Goal: Transaction & Acquisition: Obtain resource

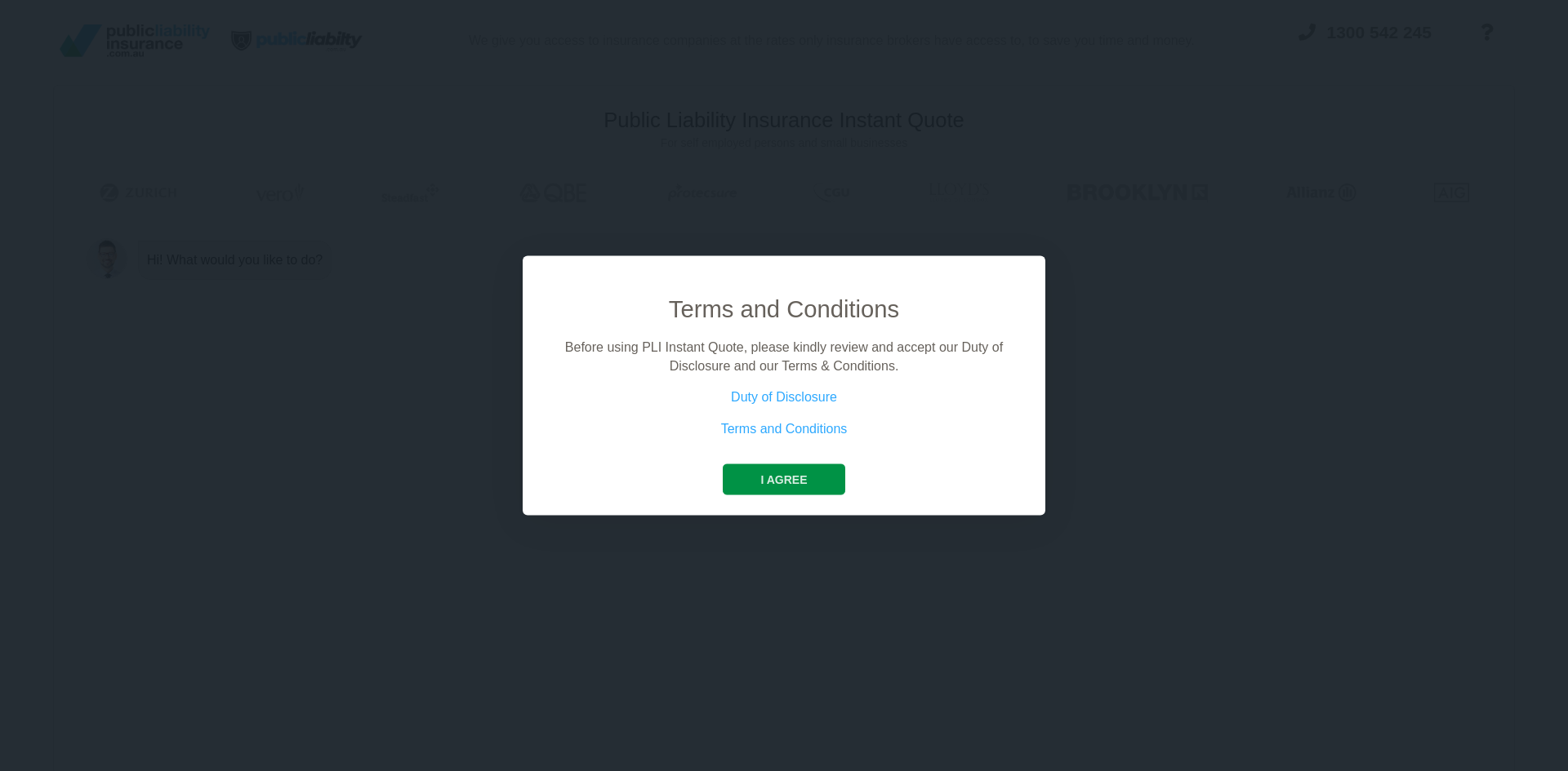
click at [770, 480] on button "I agree" at bounding box center [783, 480] width 122 height 31
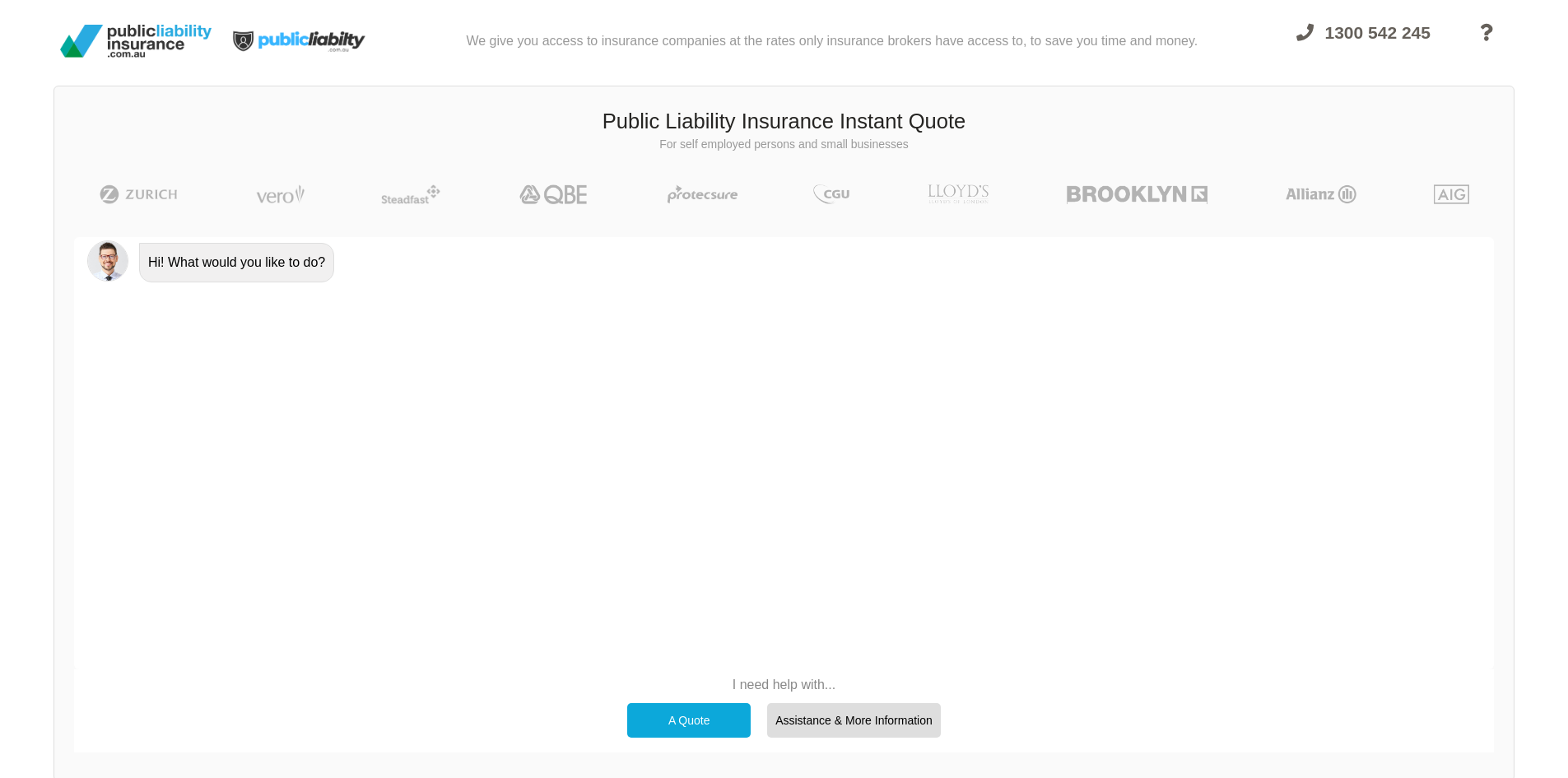
click at [684, 712] on div "A Quote" at bounding box center [689, 721] width 124 height 35
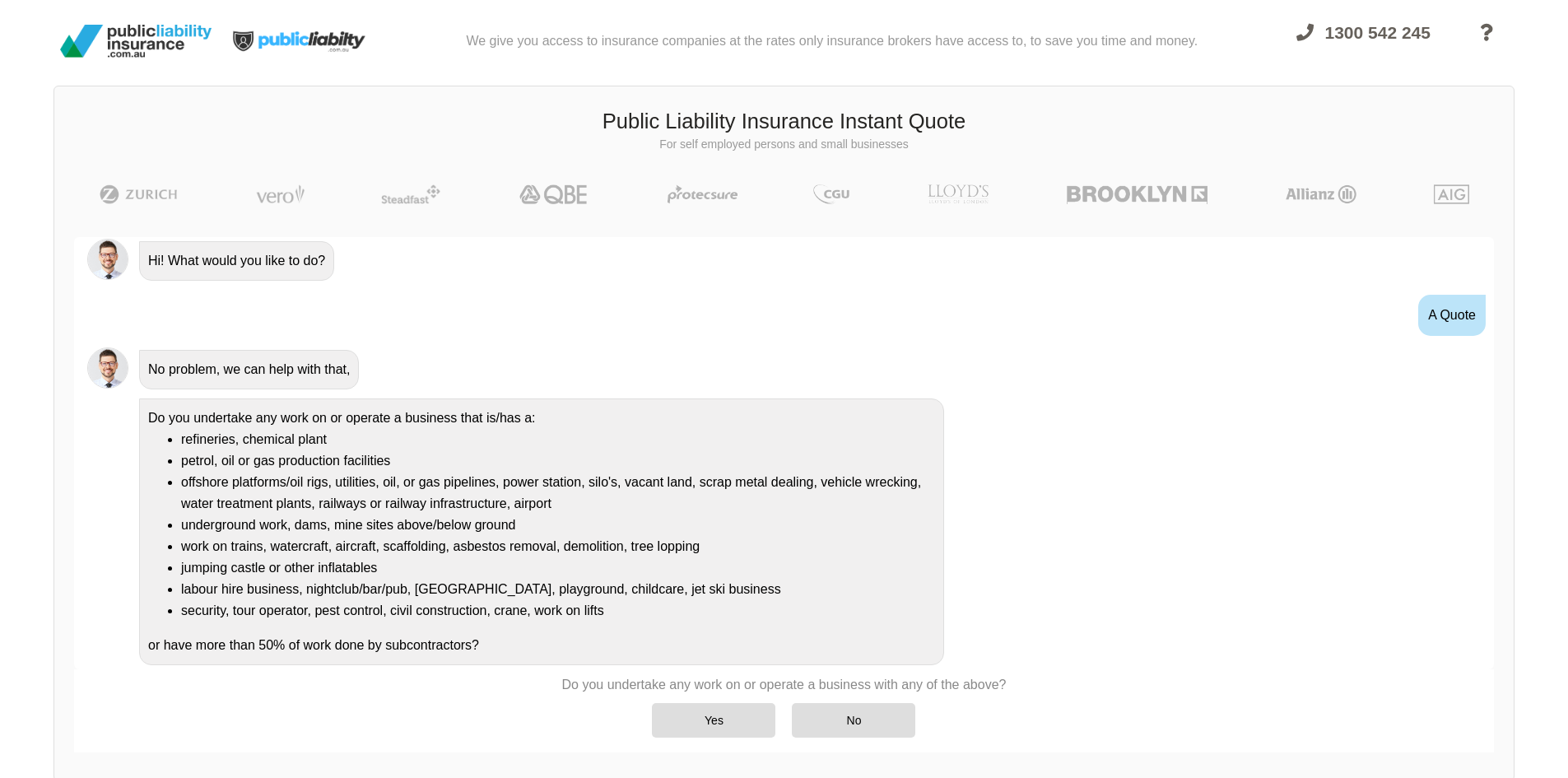
scroll to position [19, 0]
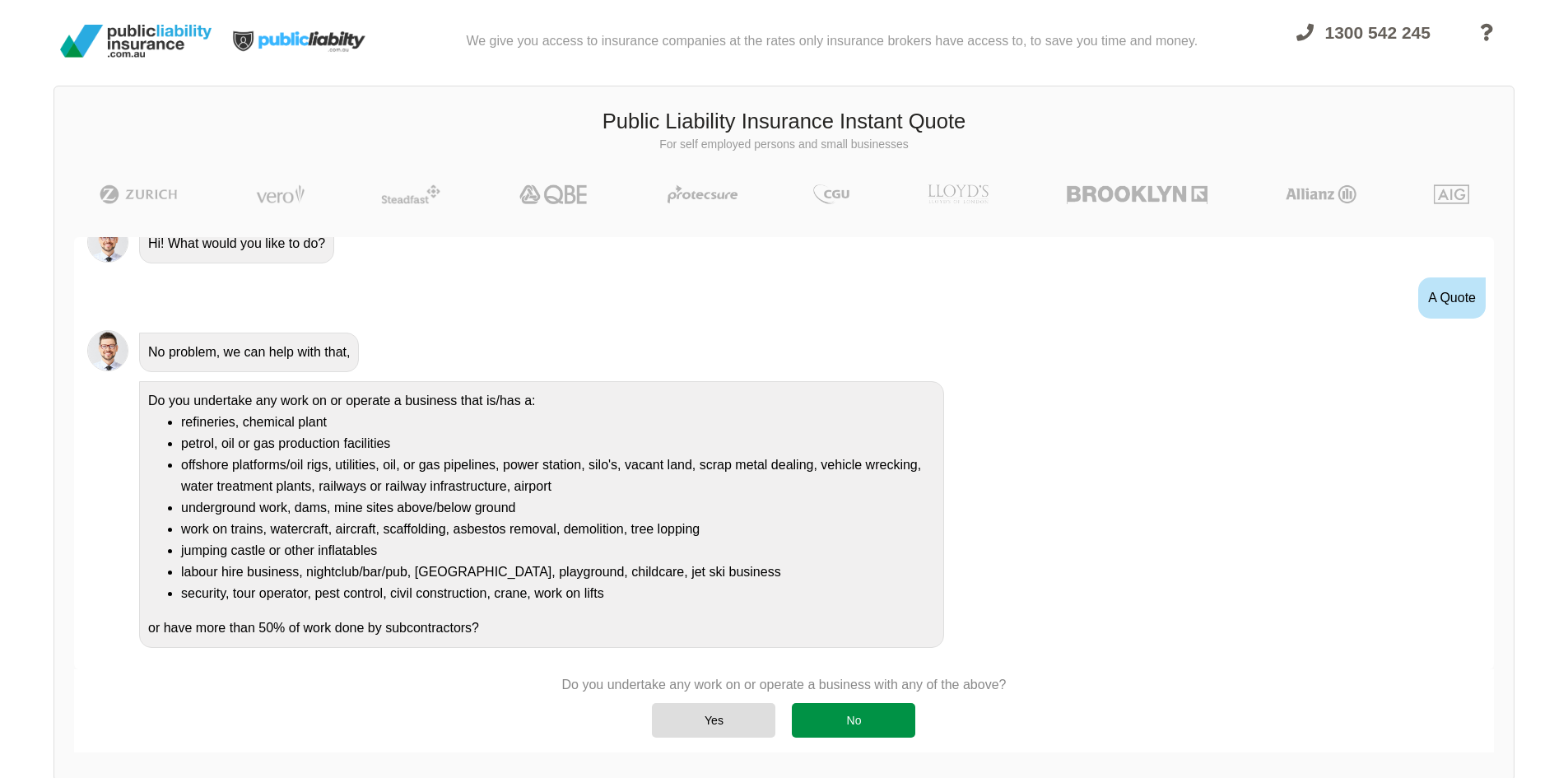
click at [870, 717] on div "No" at bounding box center [854, 721] width 124 height 35
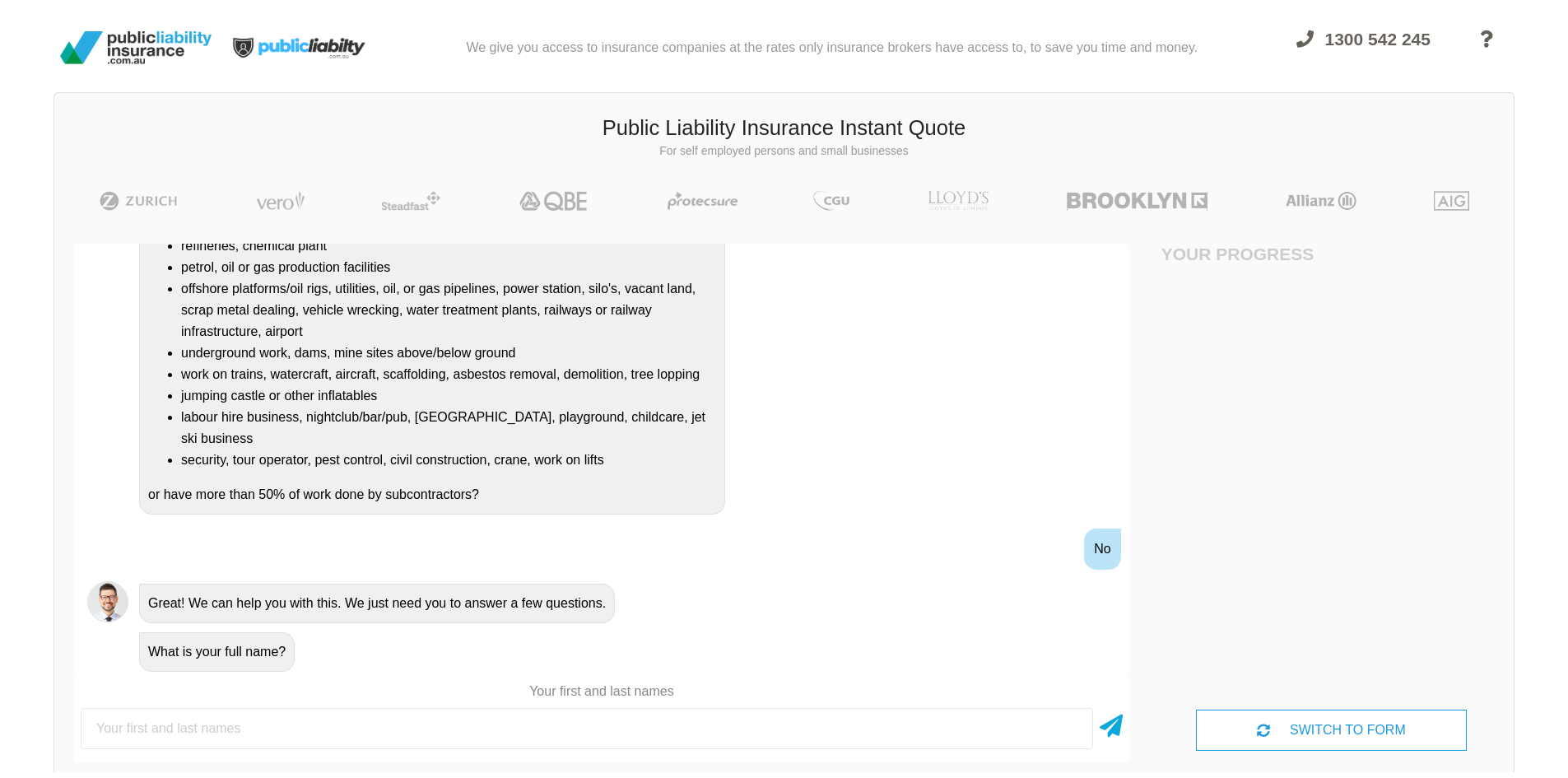
scroll to position [0, 0]
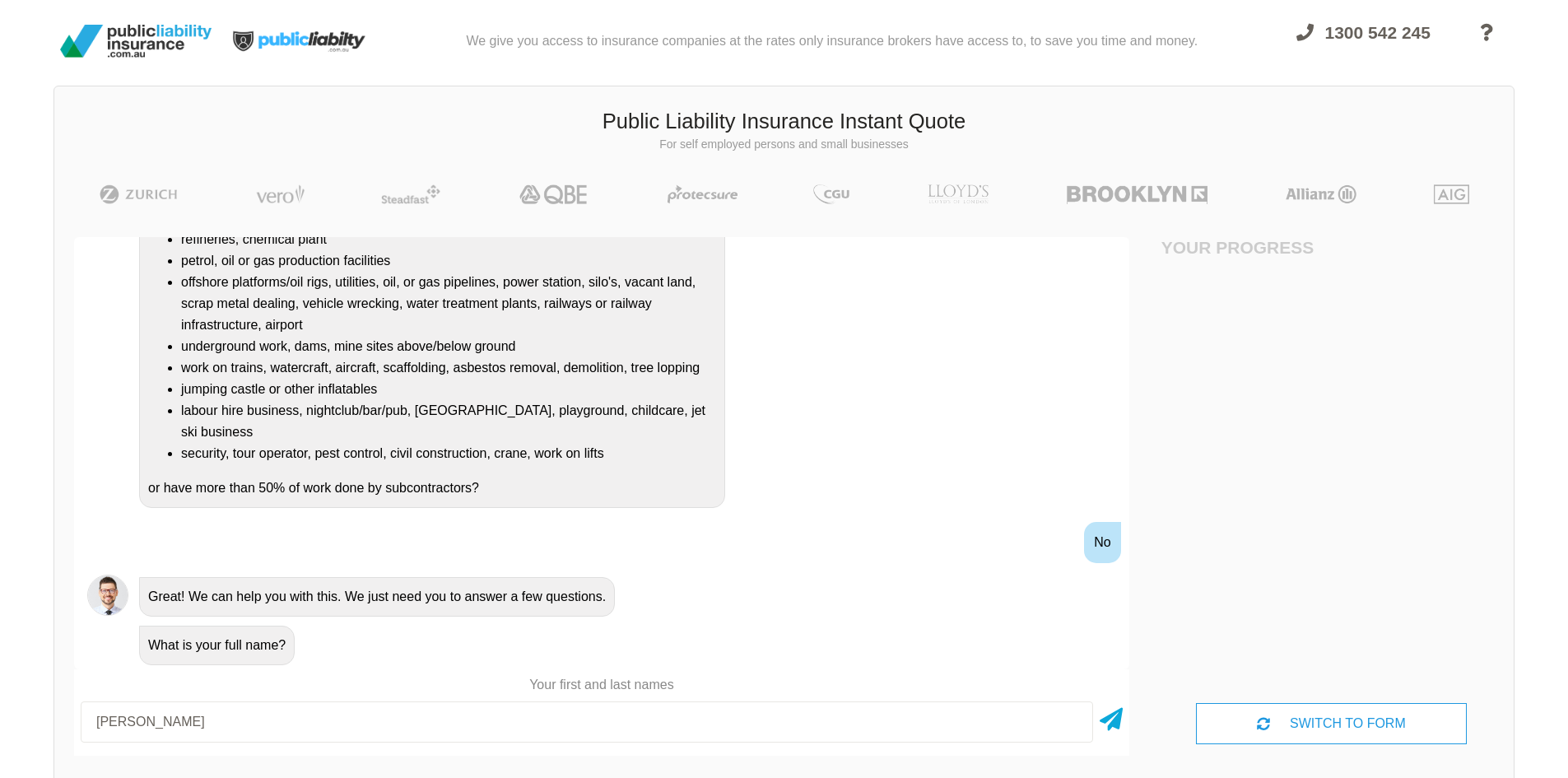
type input "[PERSON_NAME]"
click at [1109, 717] on icon at bounding box center [1111, 716] width 23 height 30
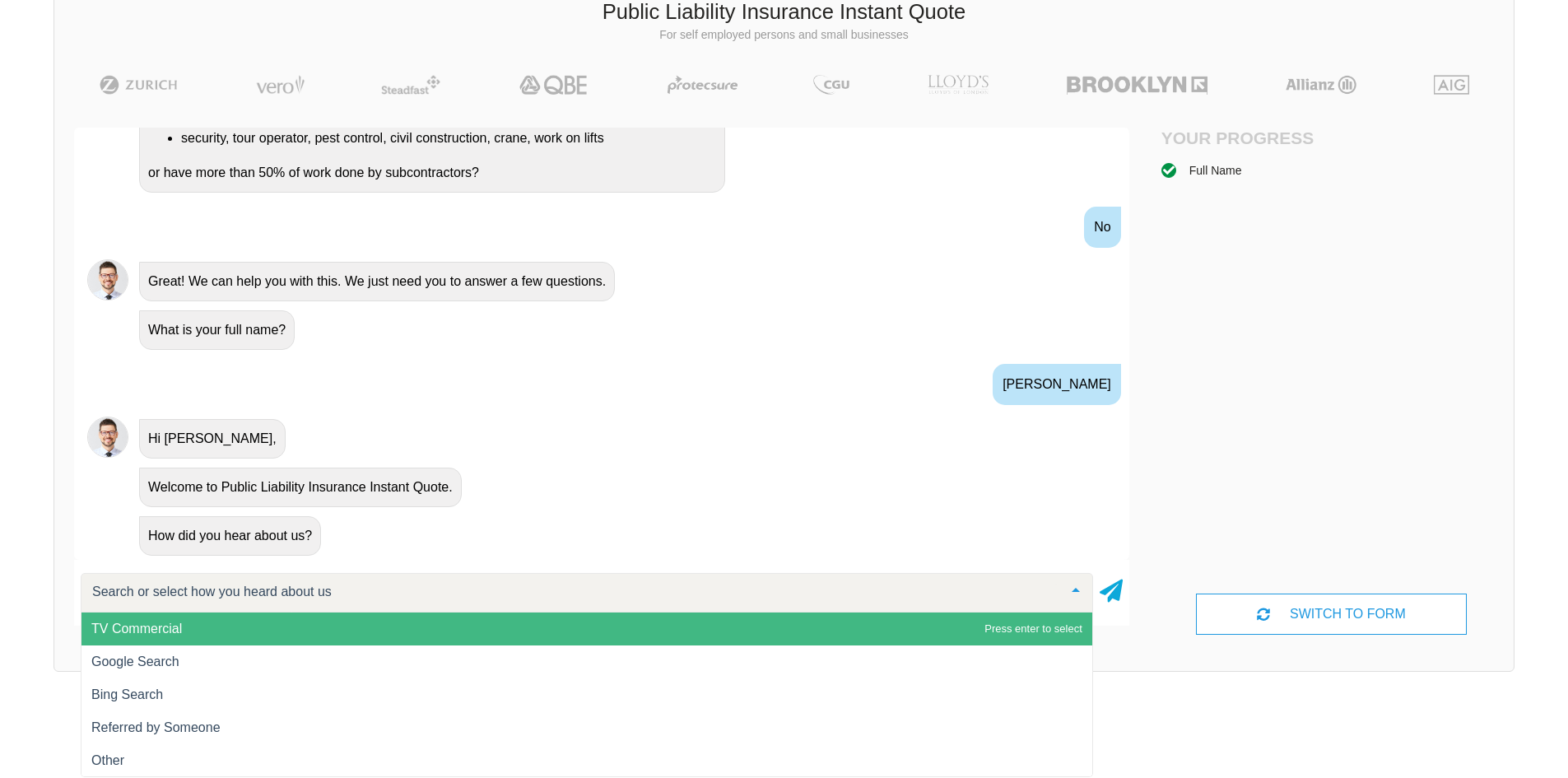
scroll to position [114, 0]
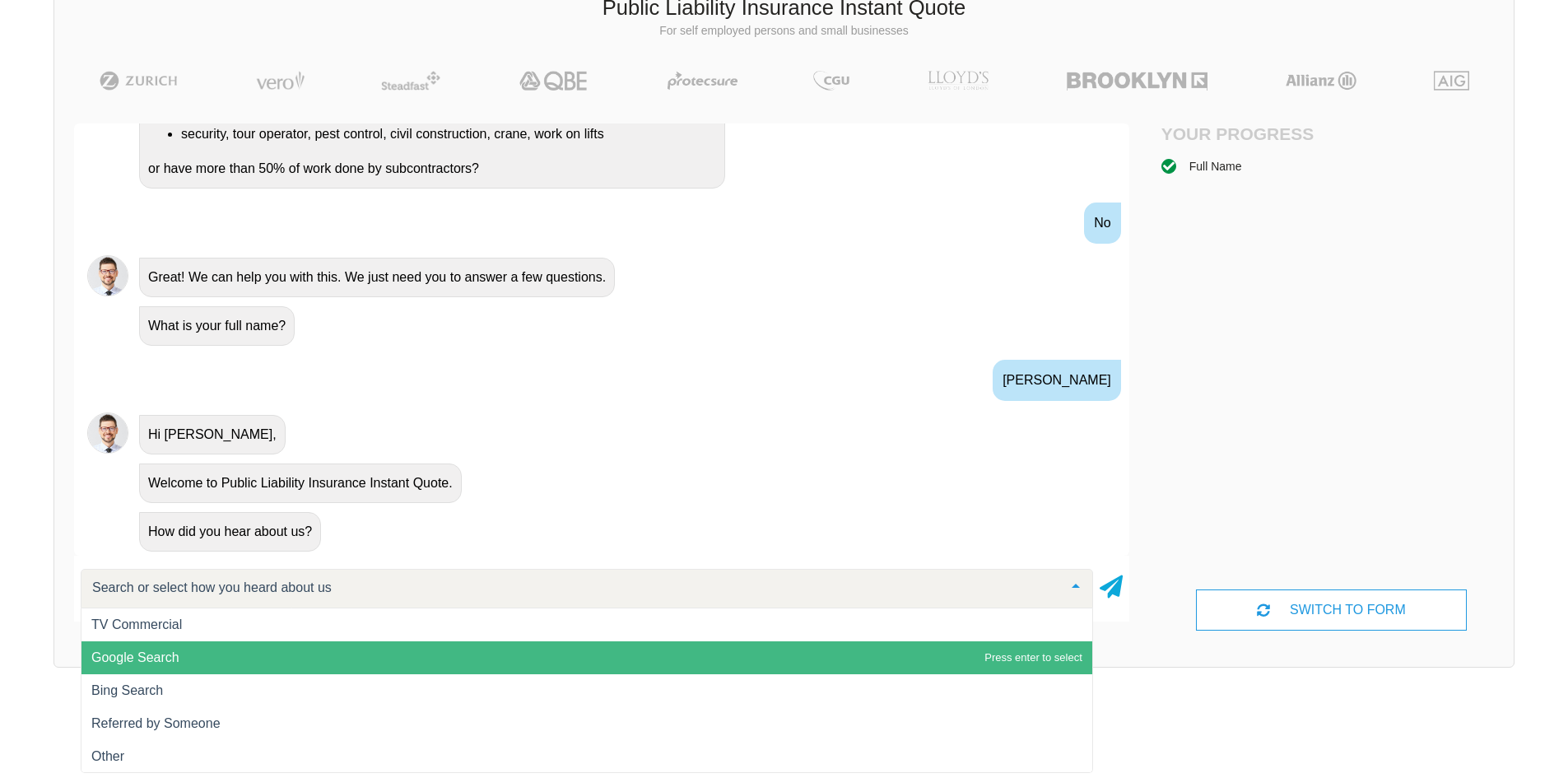
click at [216, 652] on span "Google Search" at bounding box center [587, 658] width 1010 height 33
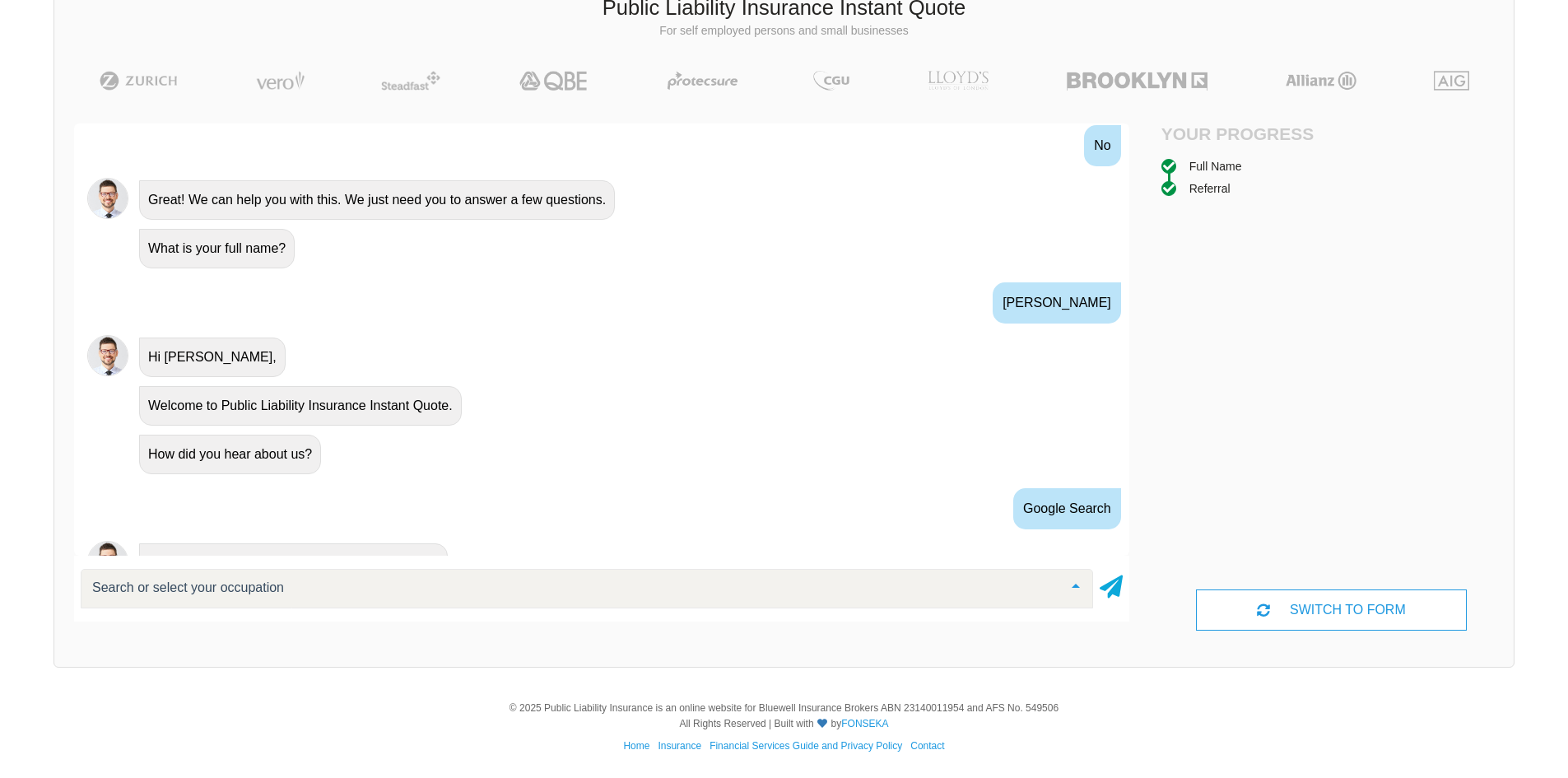
scroll to position [565, 0]
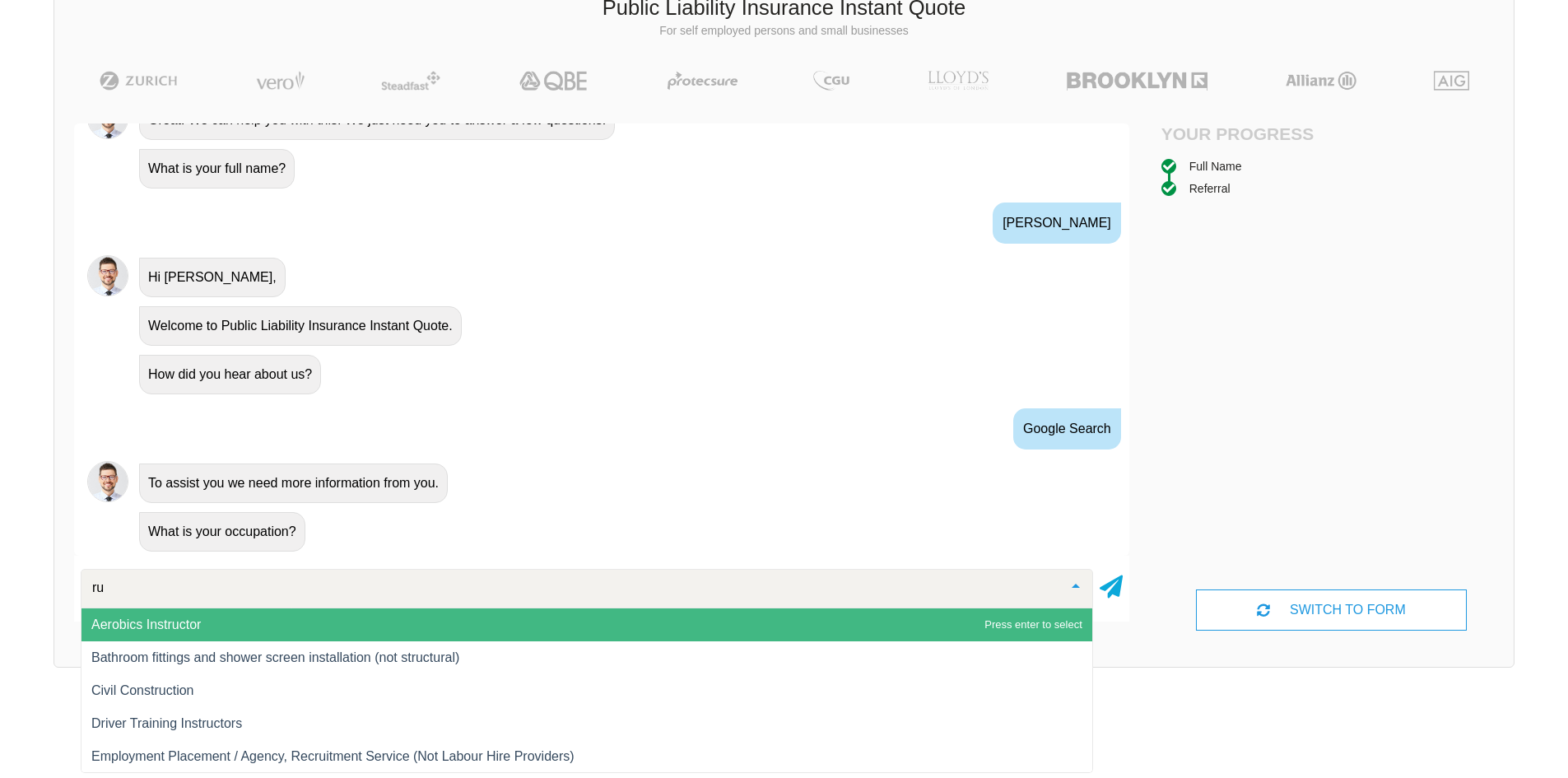
type input "r"
type input "w"
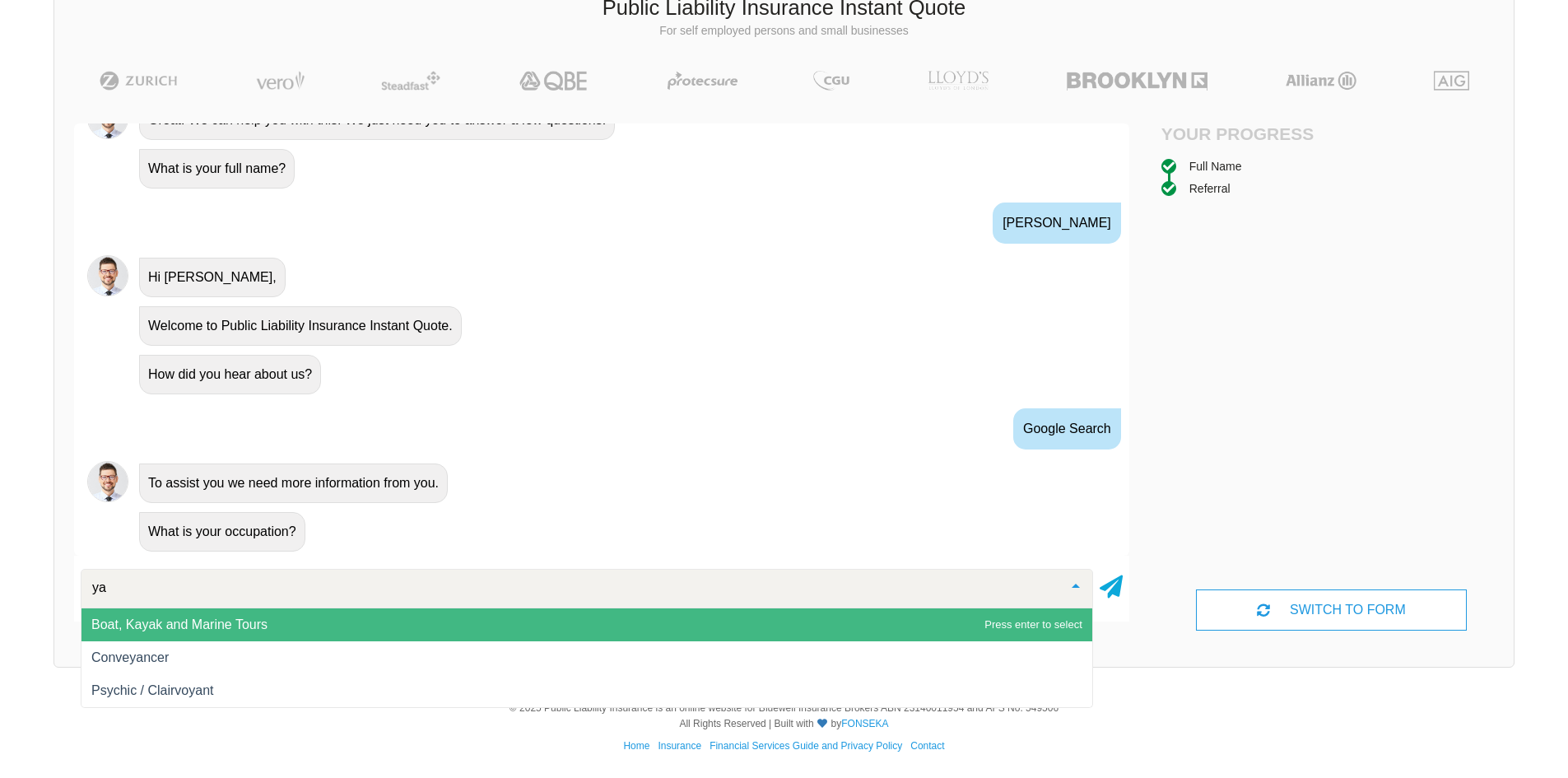
type input "y"
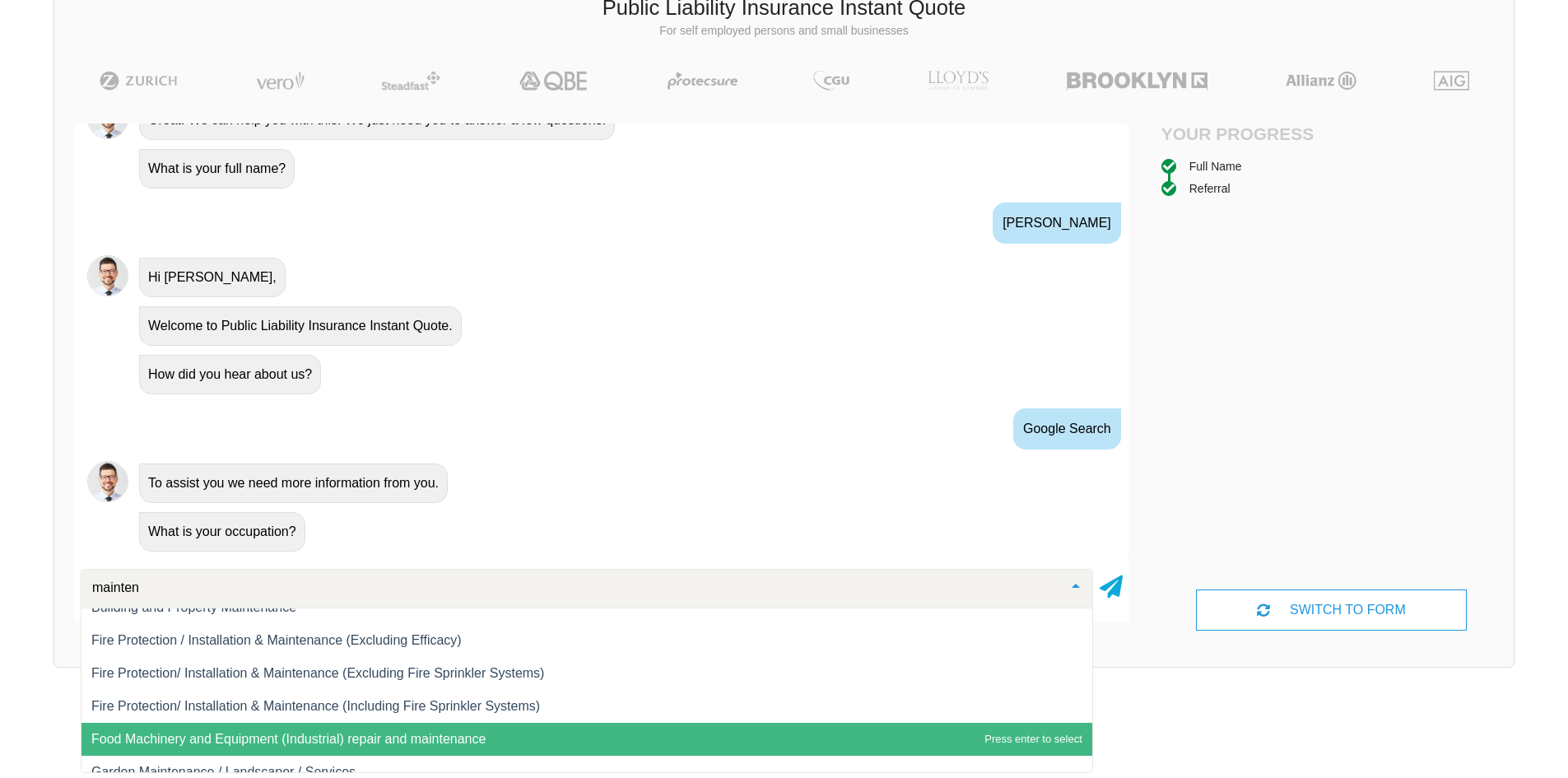
scroll to position [0, 0]
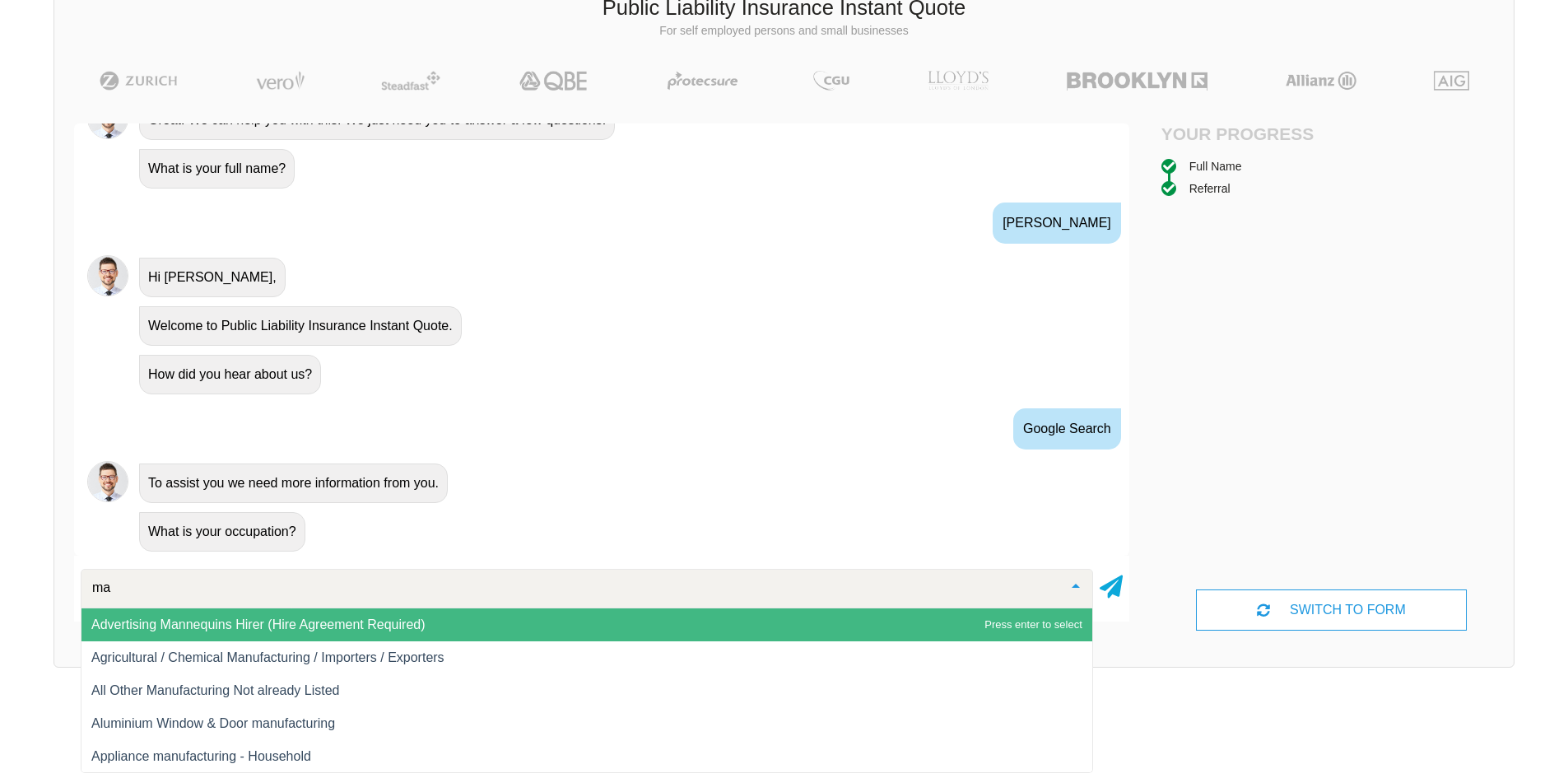
type input "m"
type input "w"
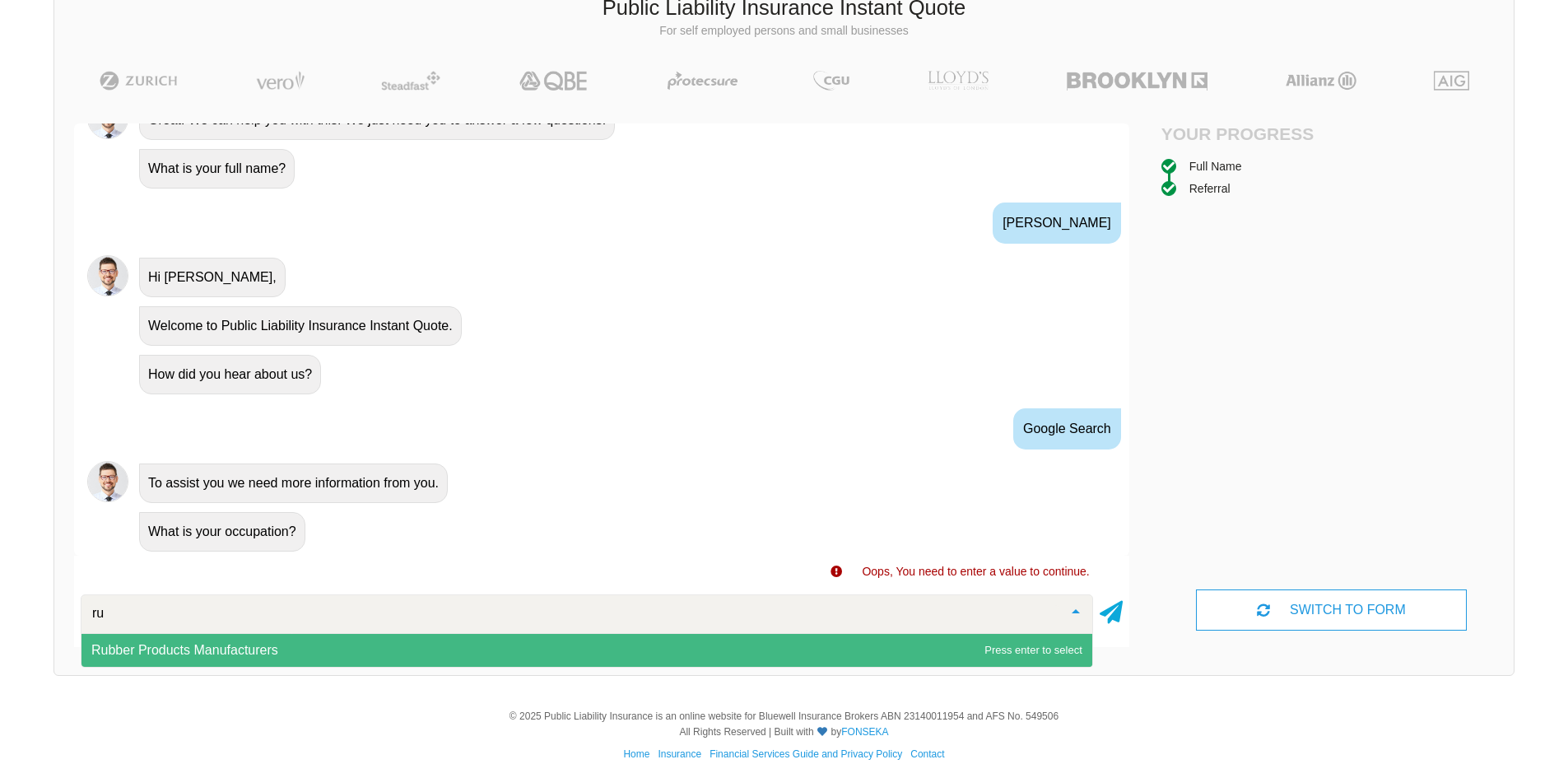
type input "r"
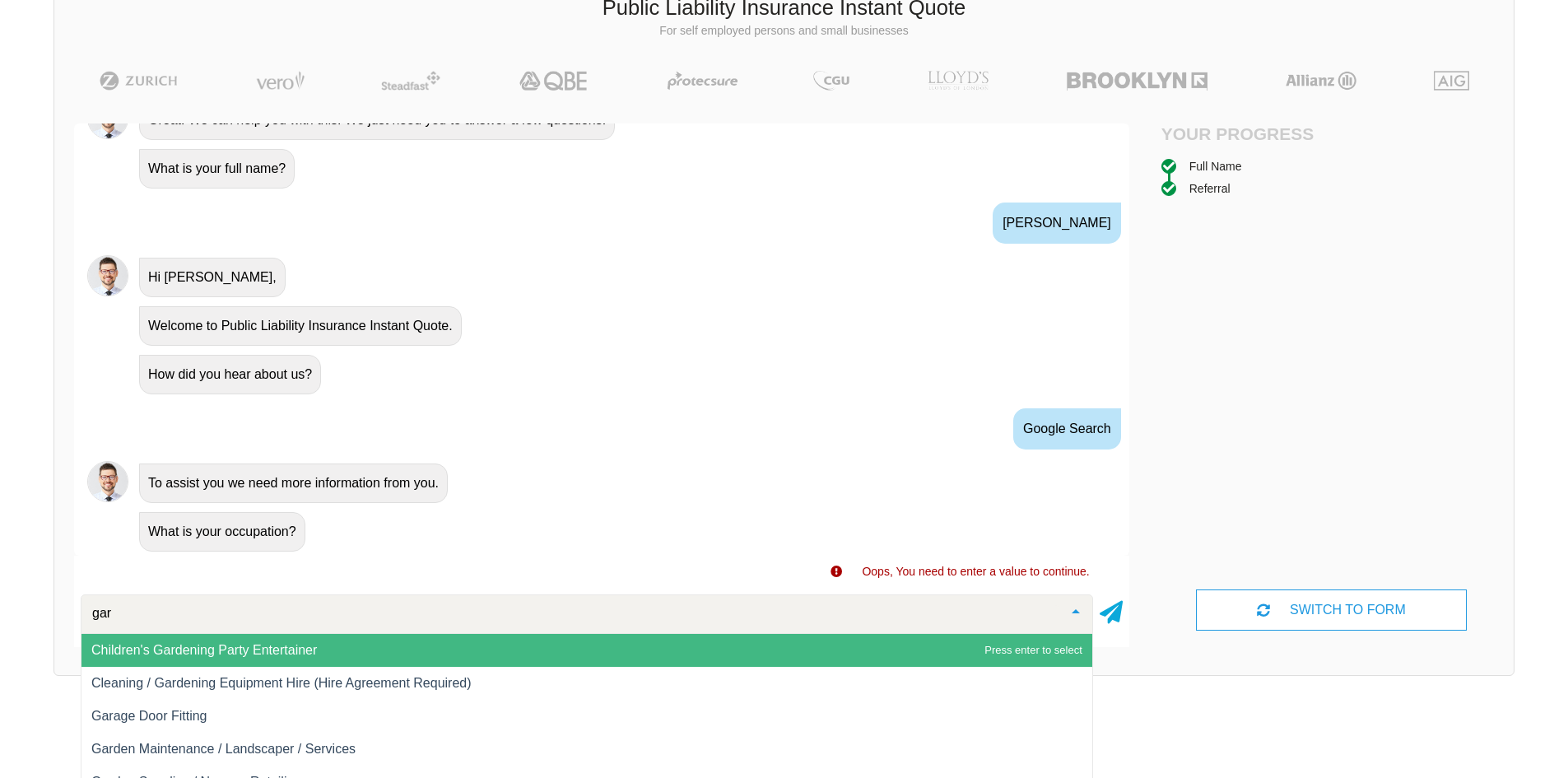
type input "gard"
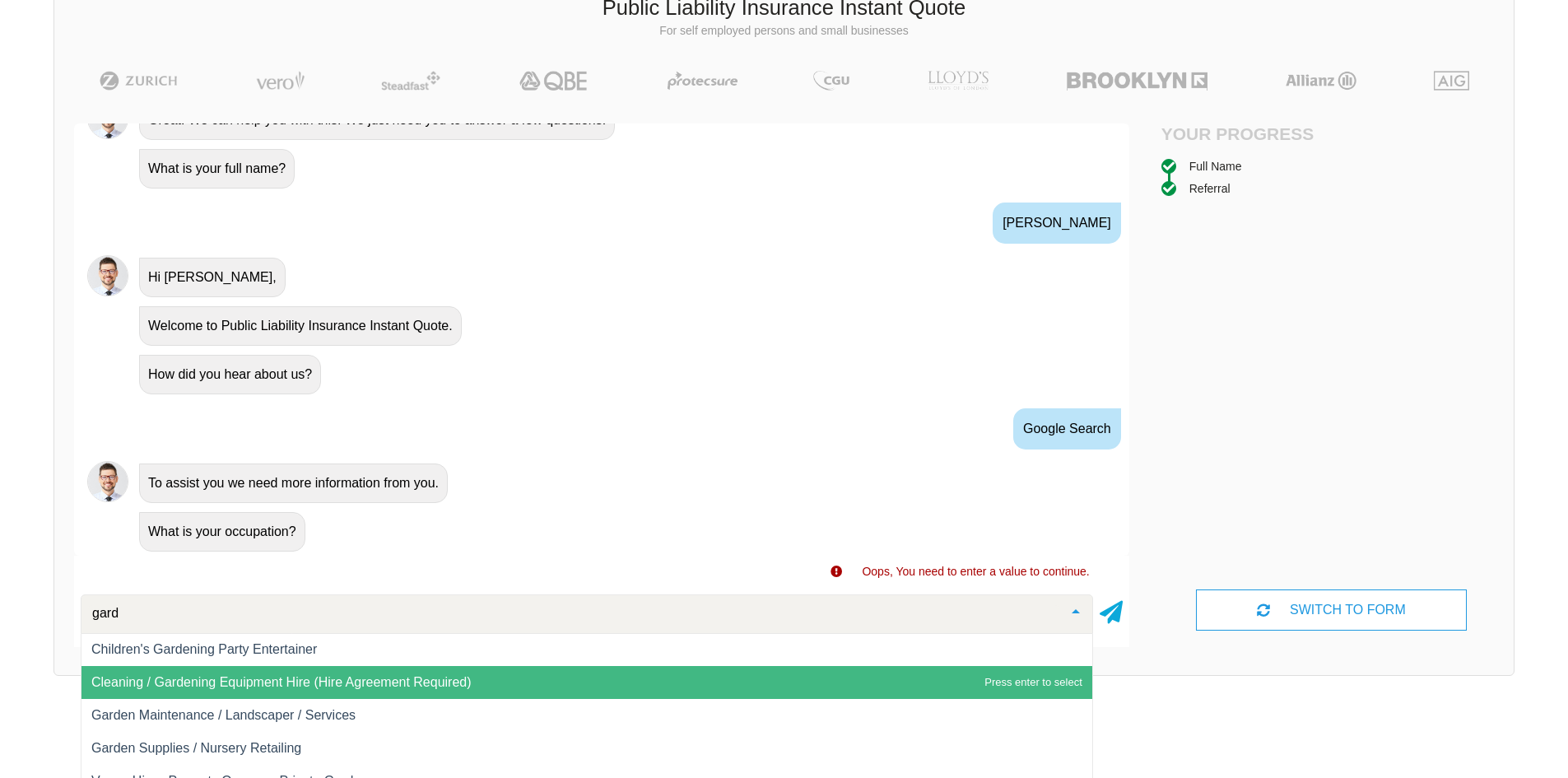
scroll to position [135, 0]
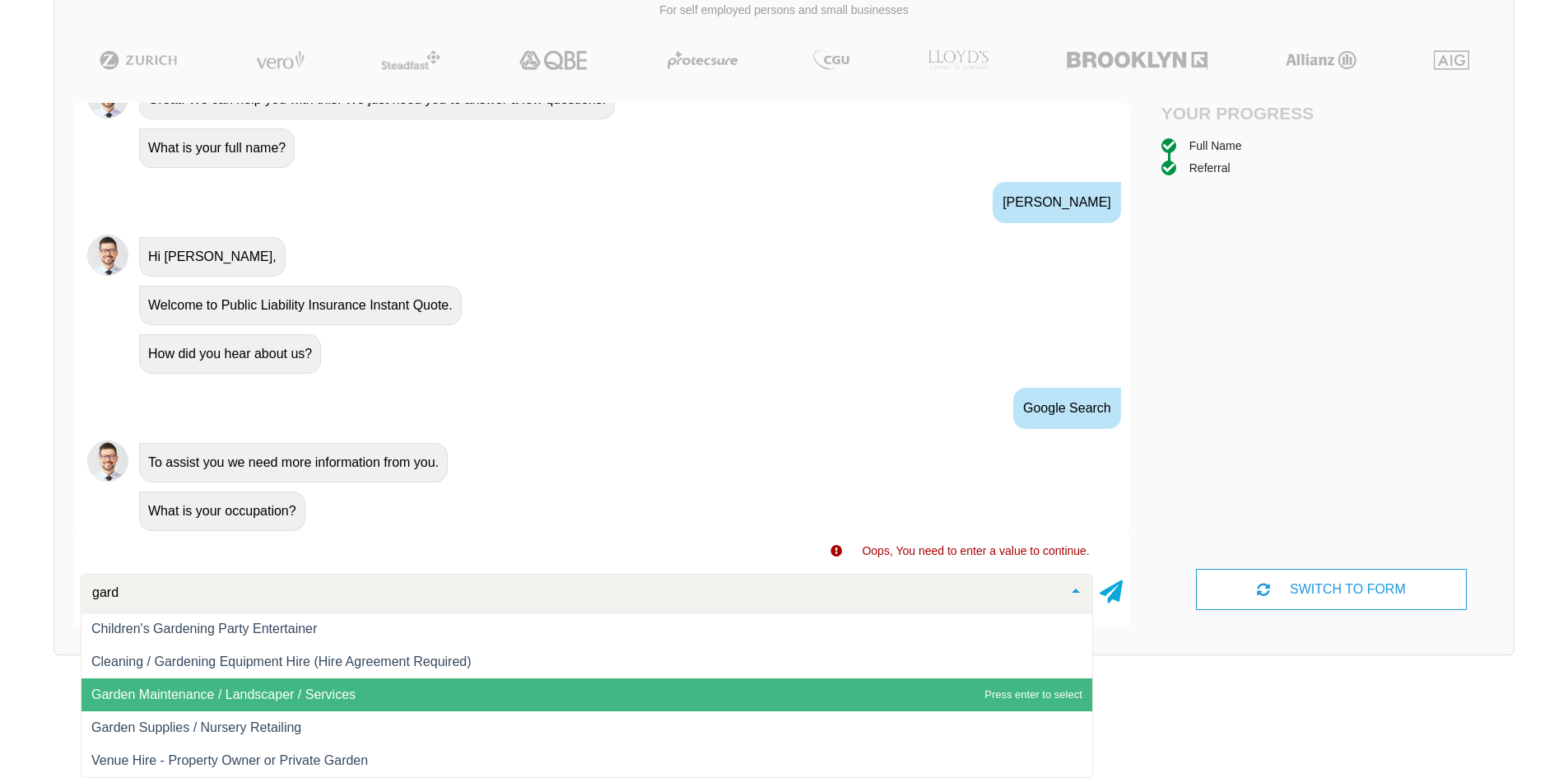
click at [347, 700] on span "Garden Maintenance / Landscaper / Services" at bounding box center [223, 694] width 265 height 14
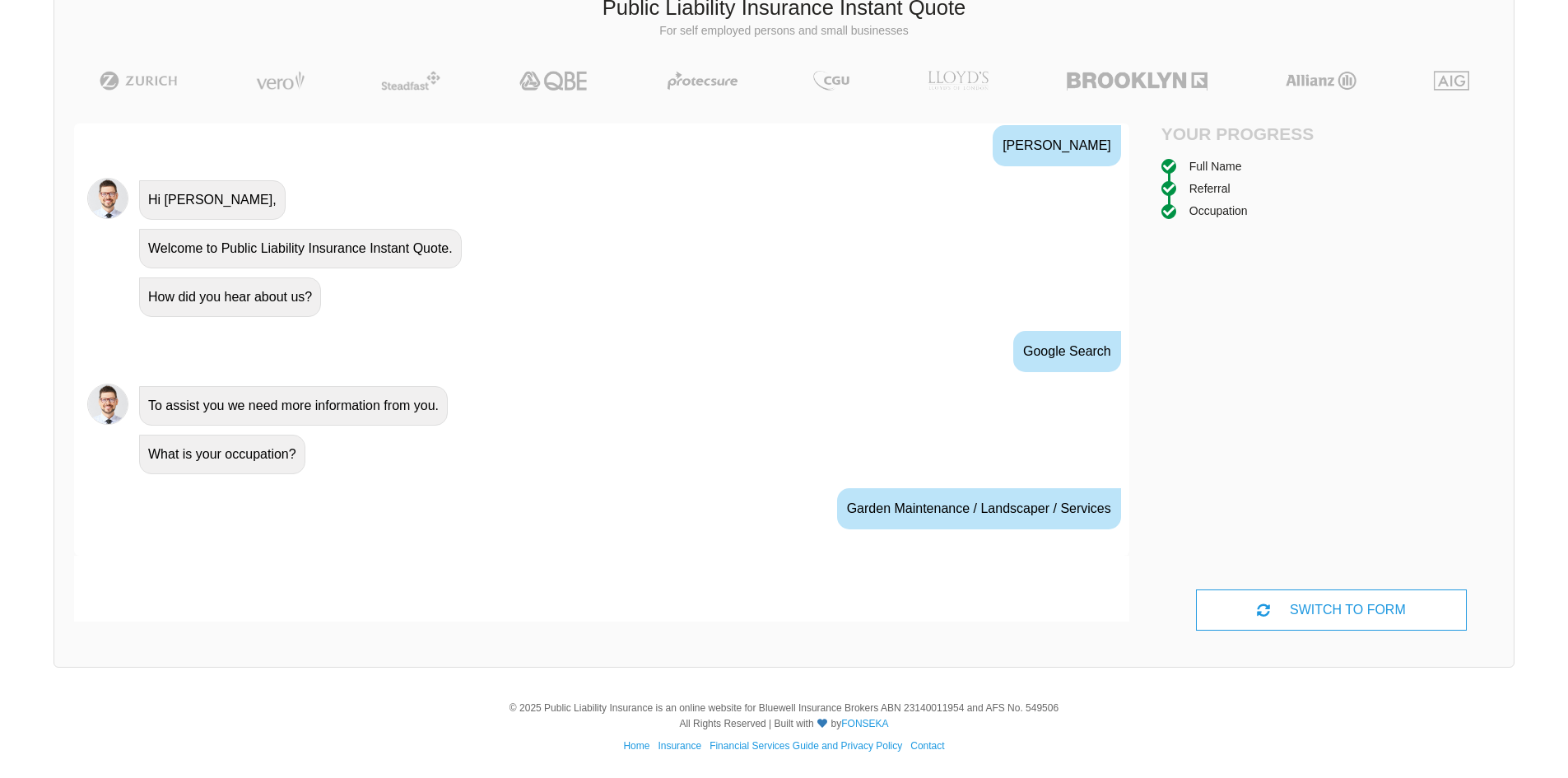
scroll to position [673, 0]
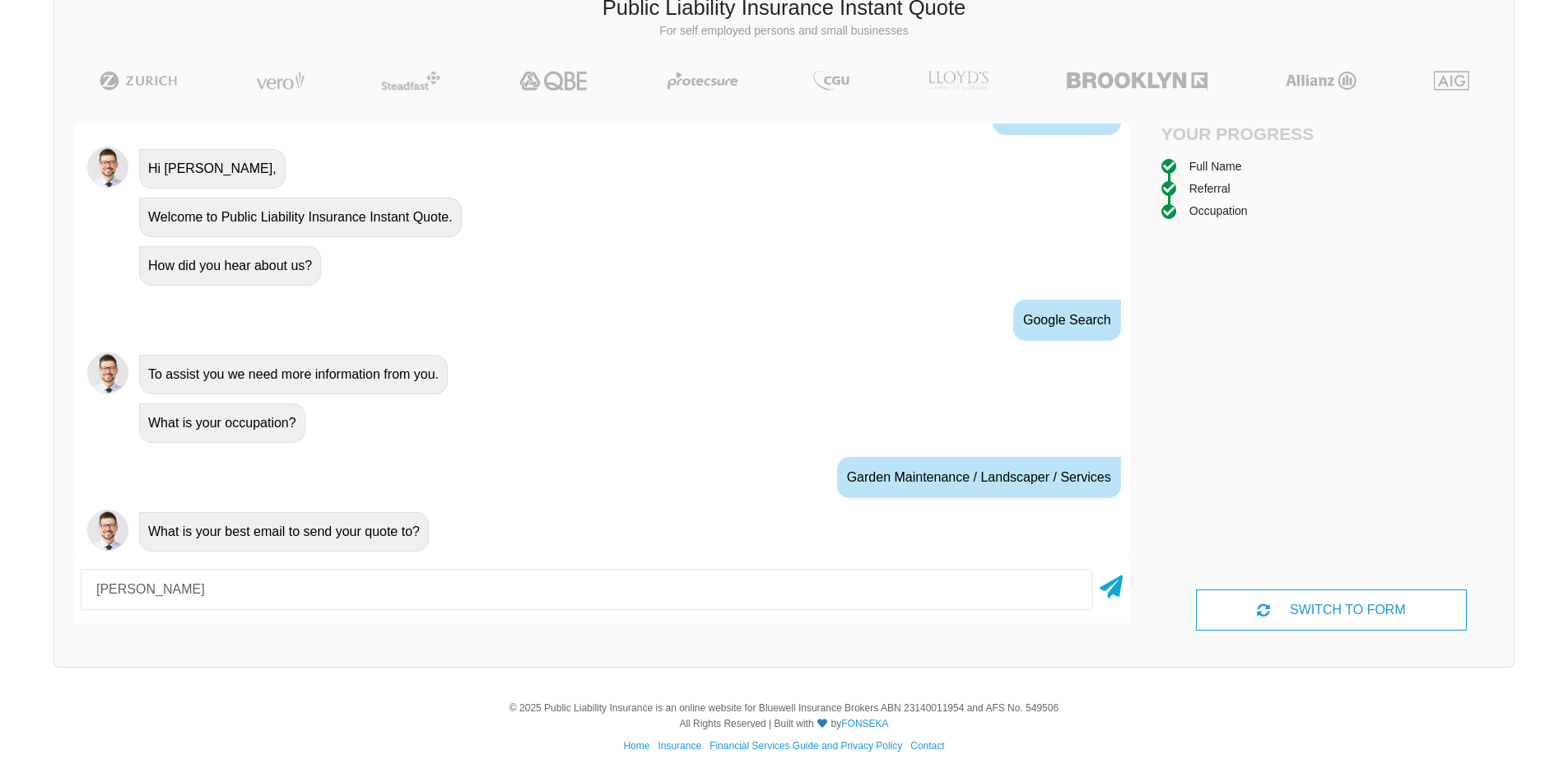
type input "[PERSON_NAME][EMAIL_ADDRESS][DOMAIN_NAME]"
click at [1110, 587] on icon at bounding box center [1111, 583] width 23 height 30
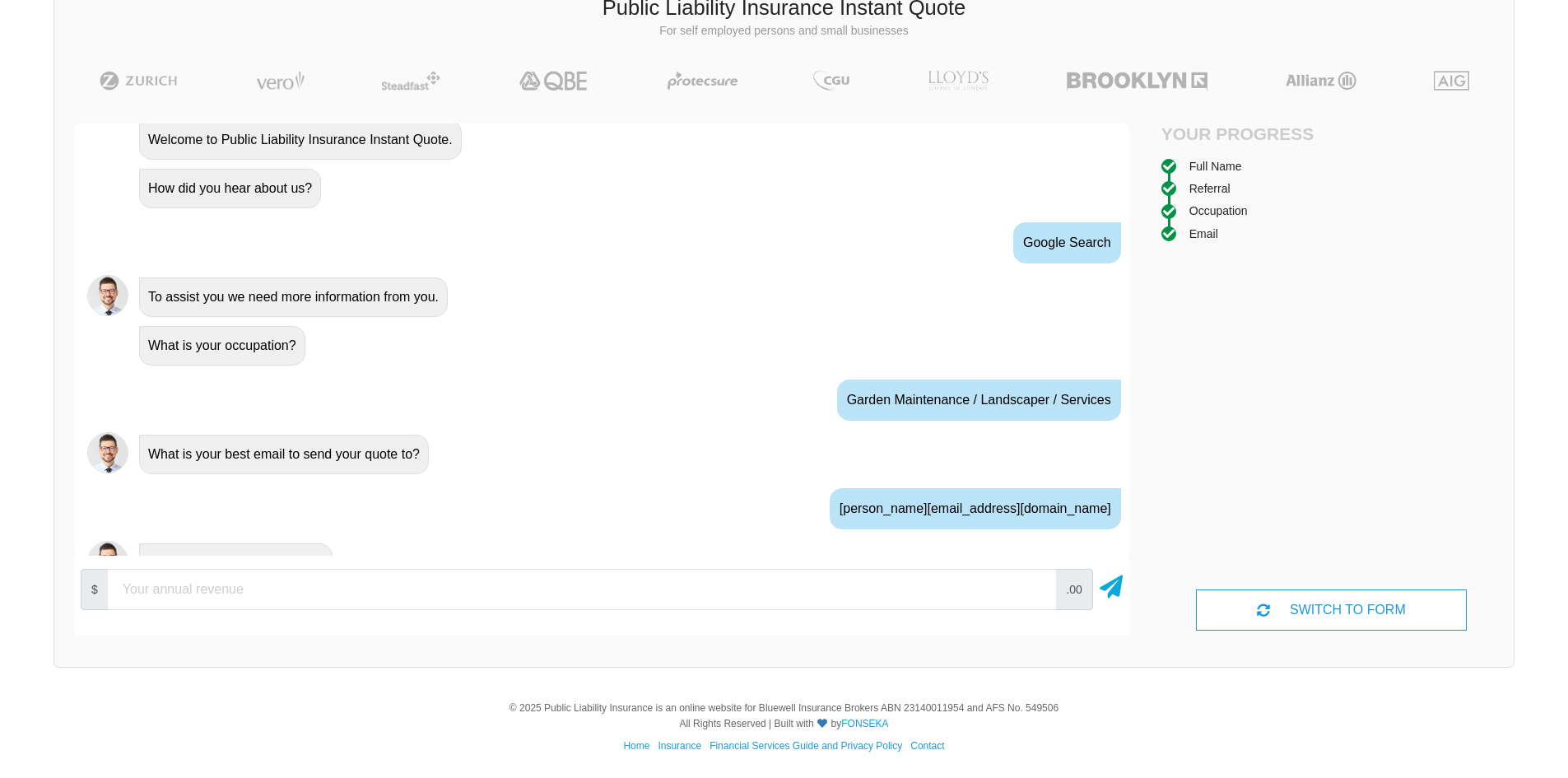
scroll to position [783, 0]
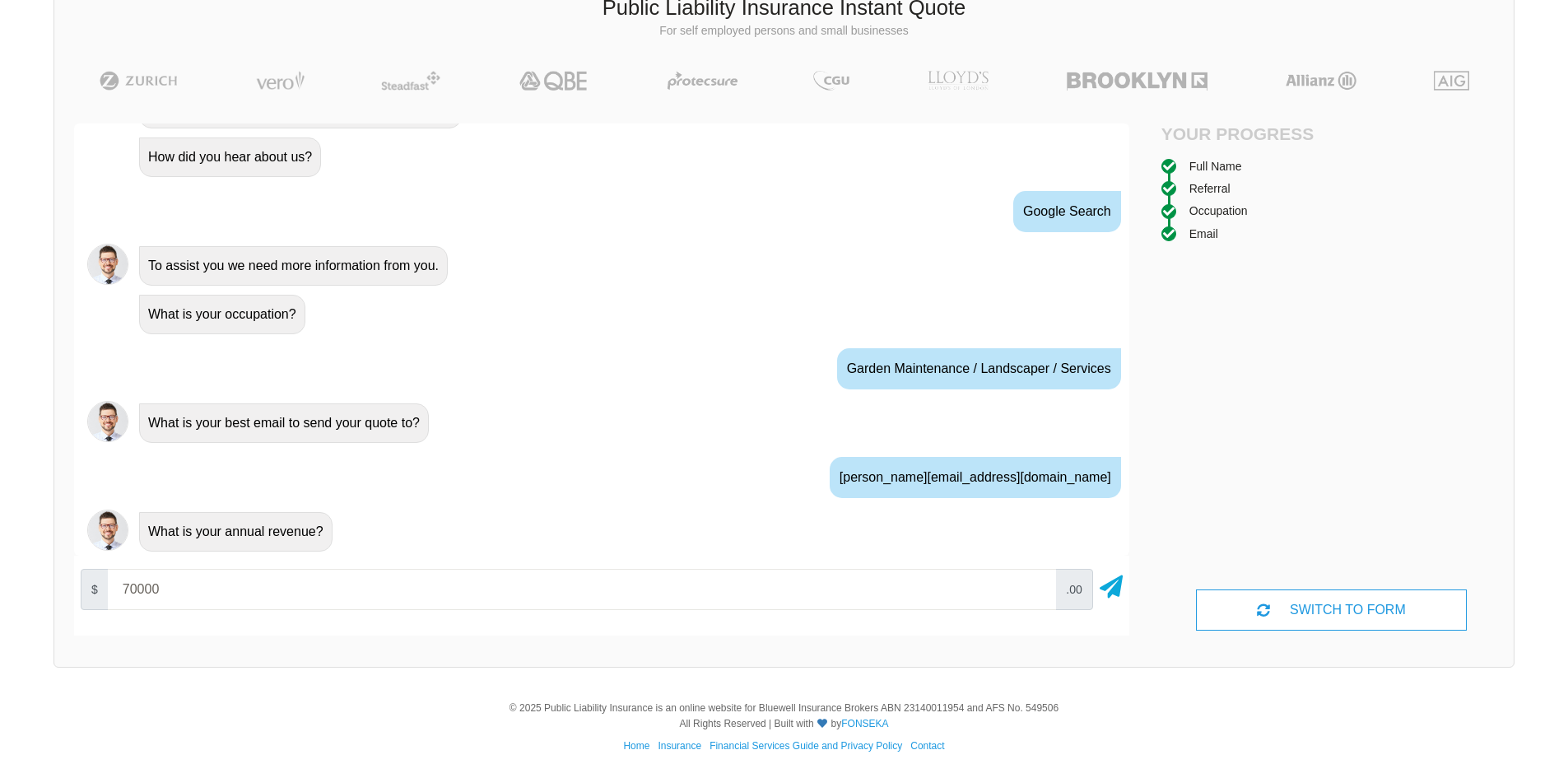
type input "70000"
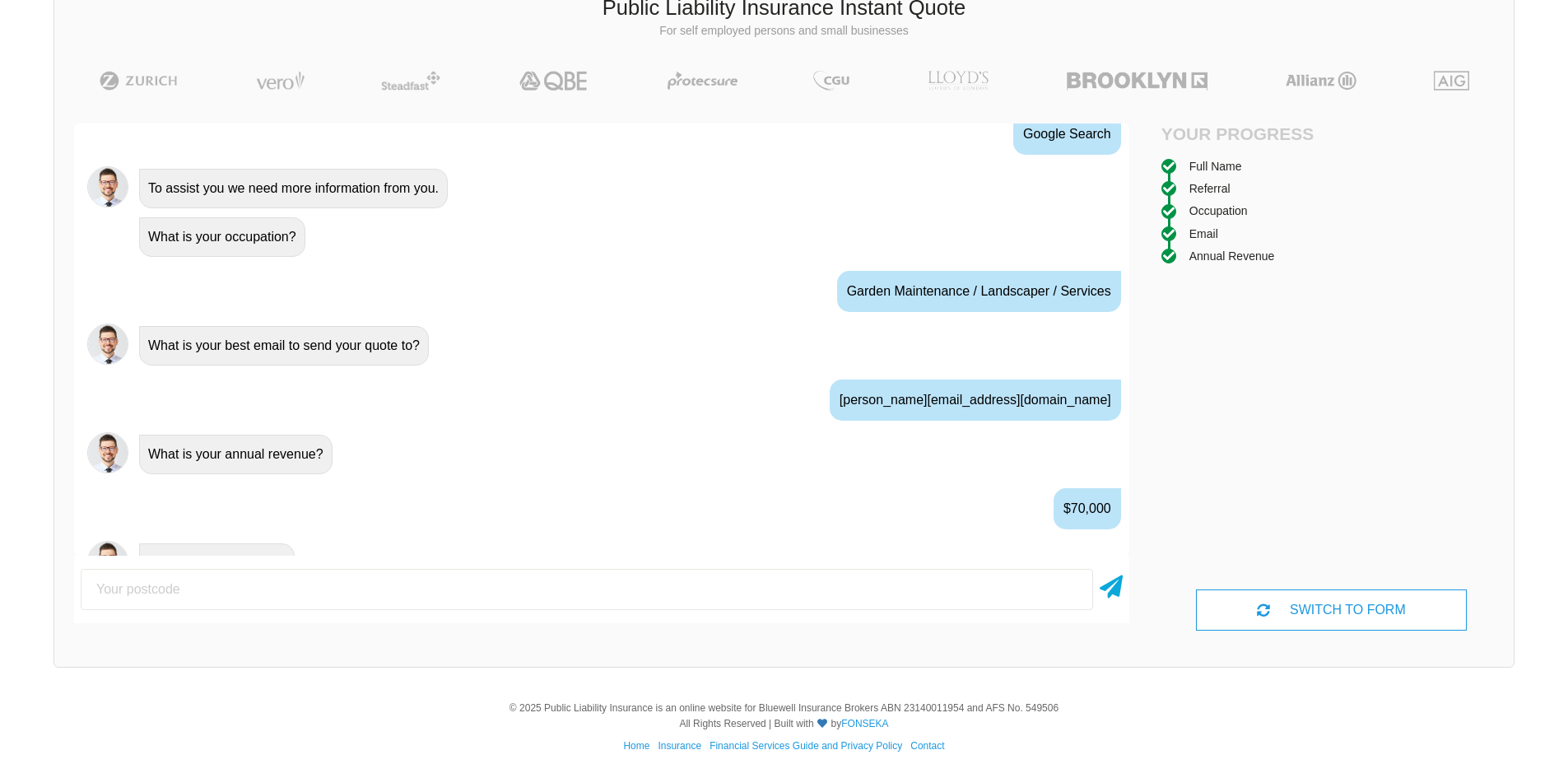
scroll to position [891, 0]
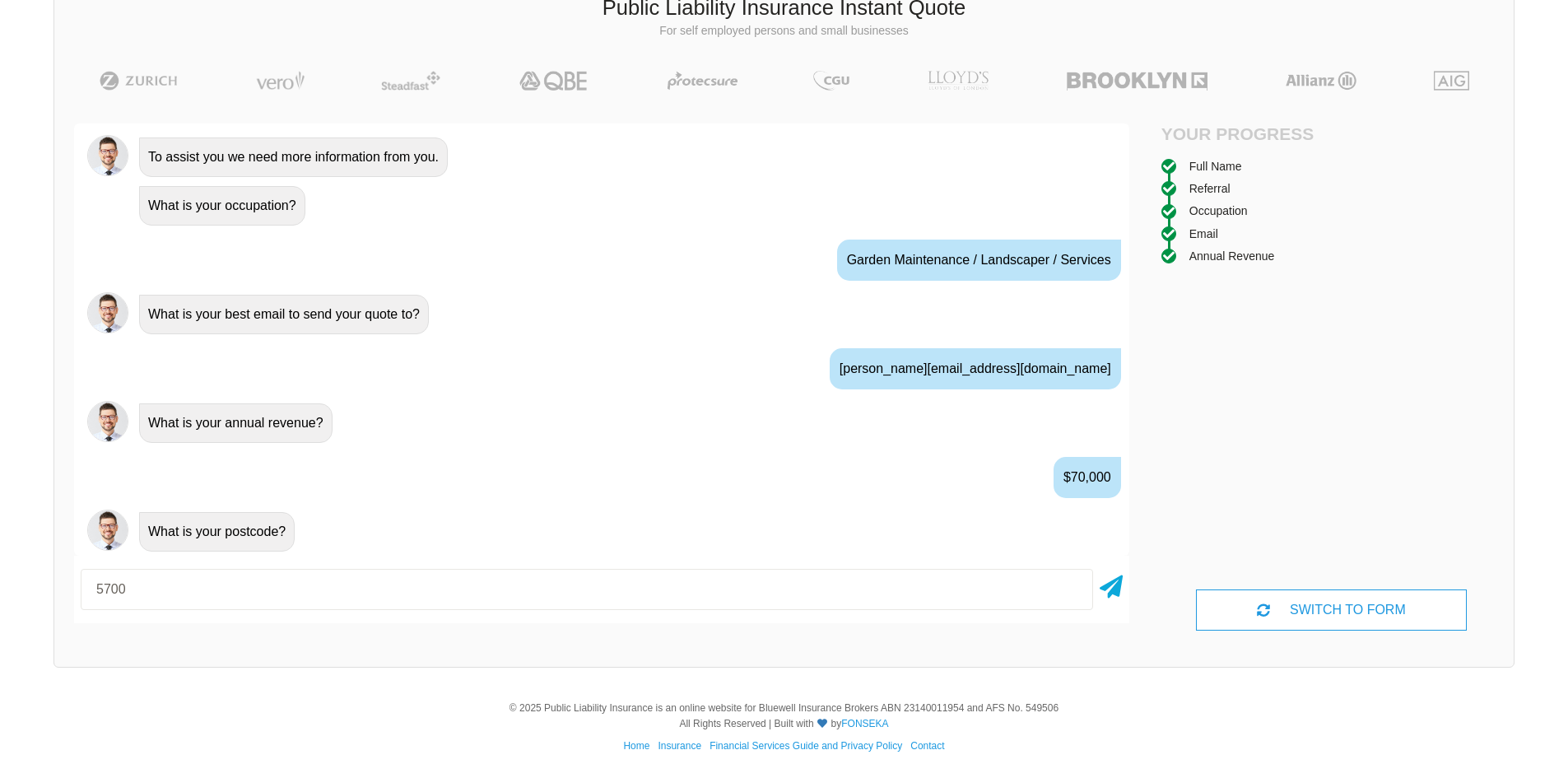
type input "5700"
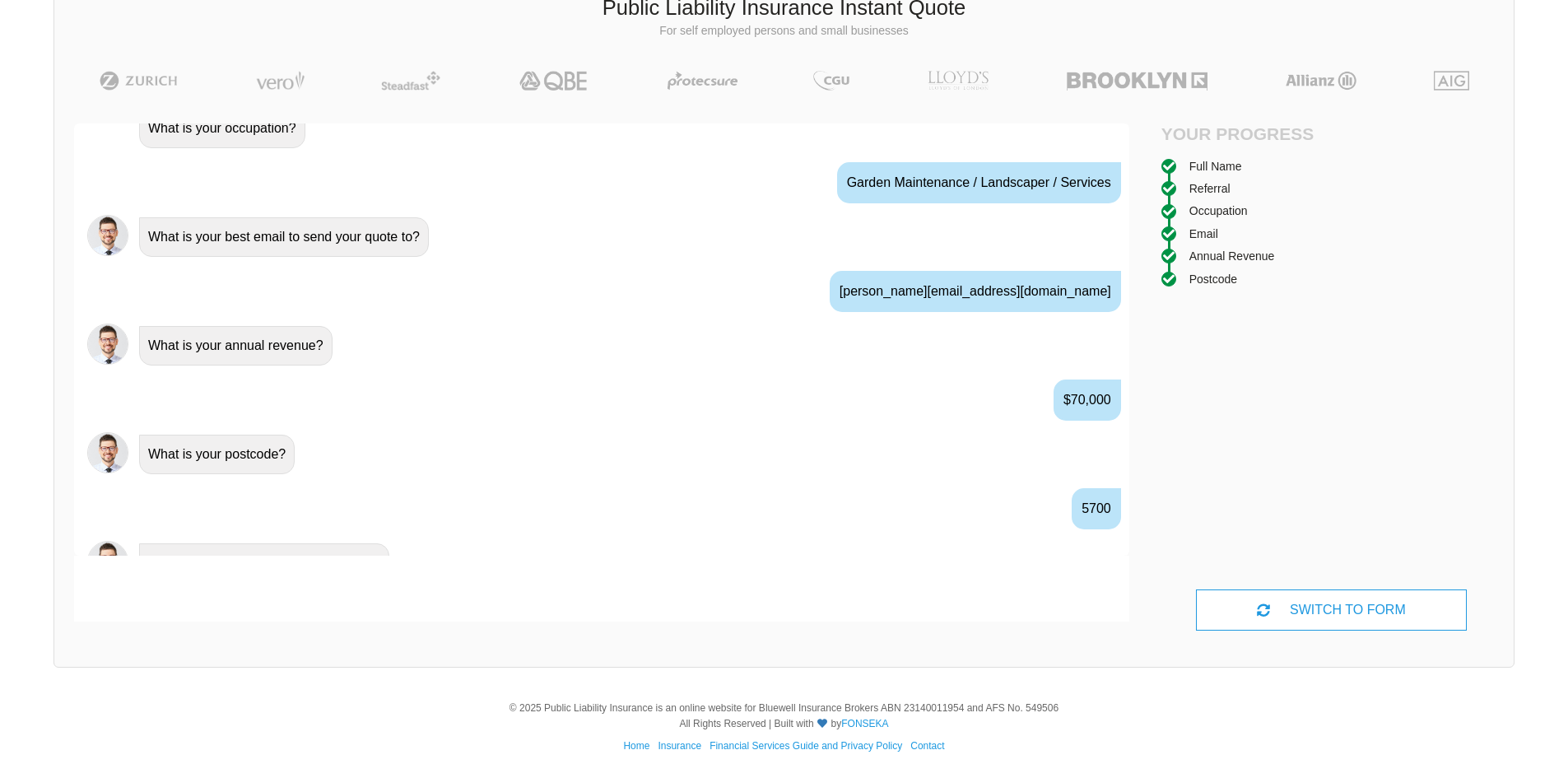
scroll to position [1000, 0]
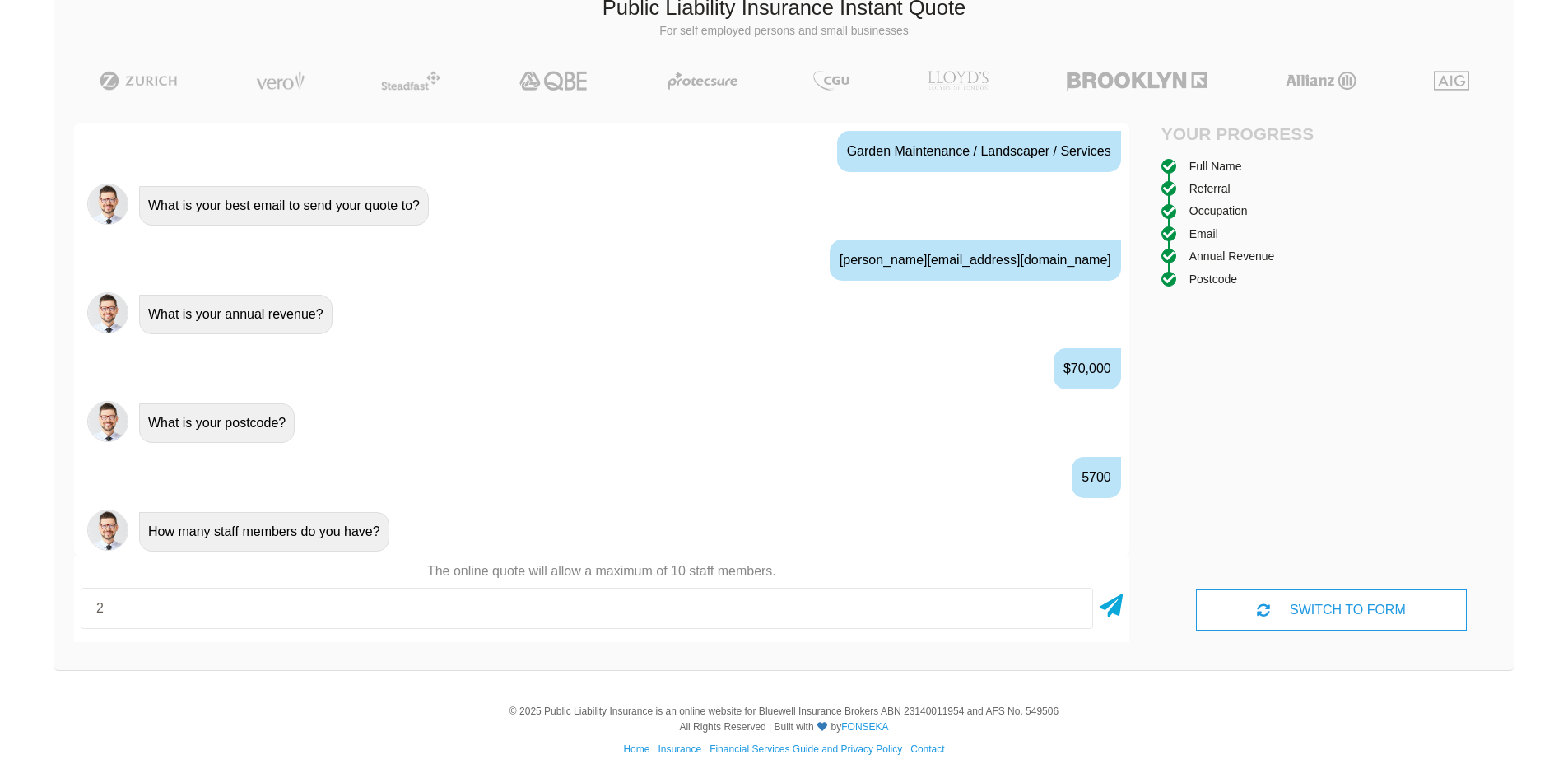
type input "2"
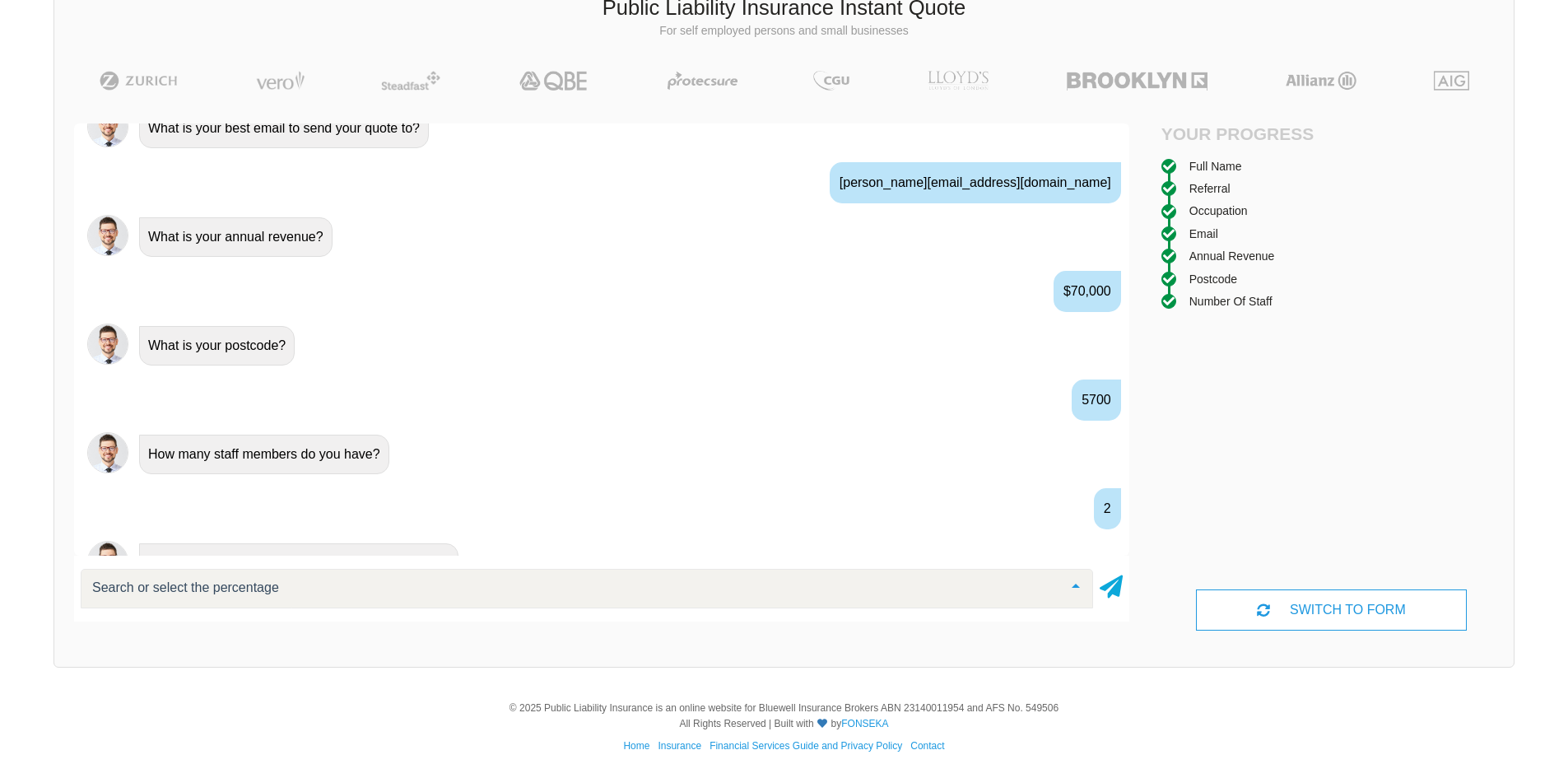
scroll to position [1108, 0]
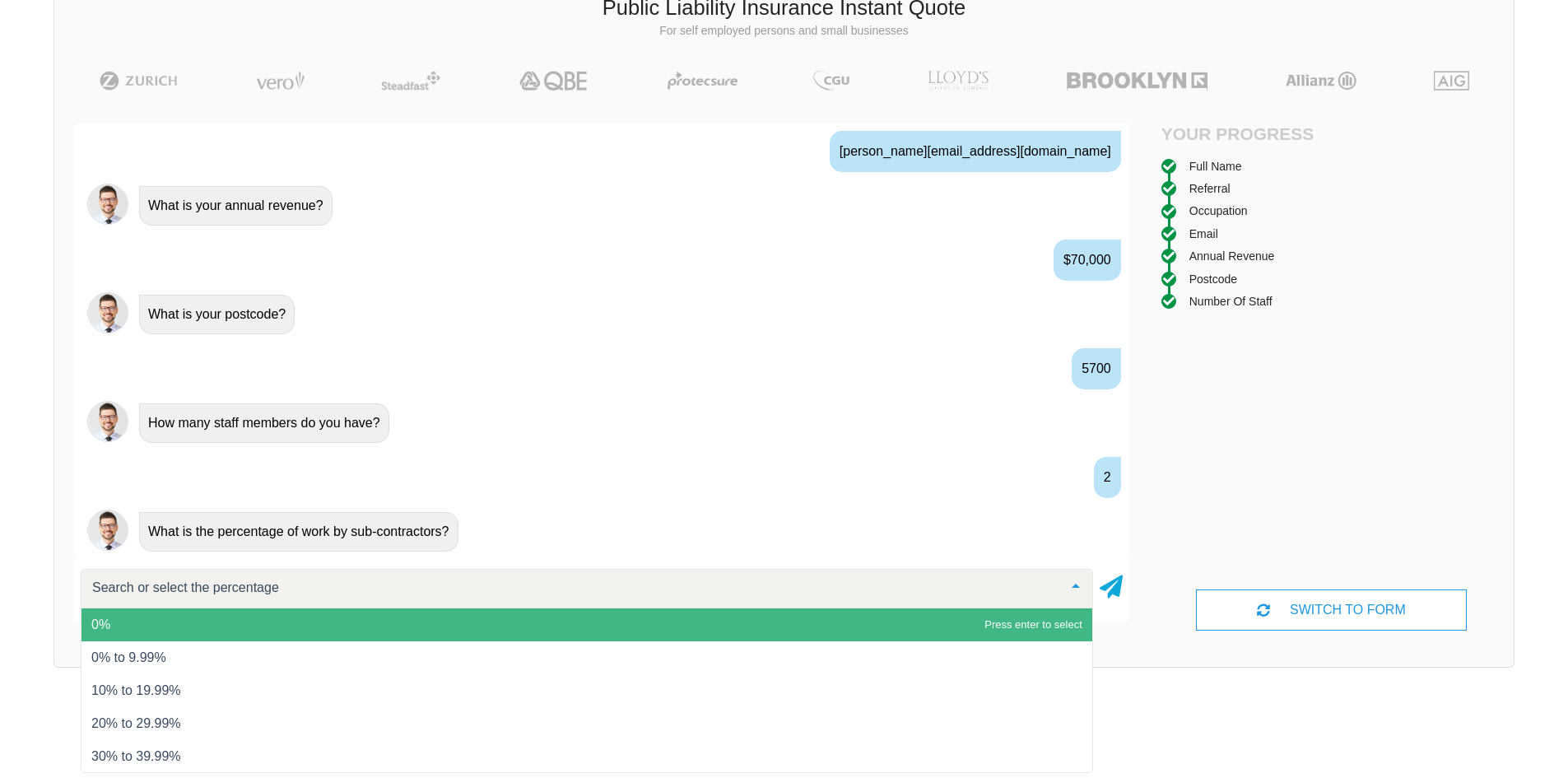
click at [424, 620] on span "0%" at bounding box center [587, 625] width 1010 height 33
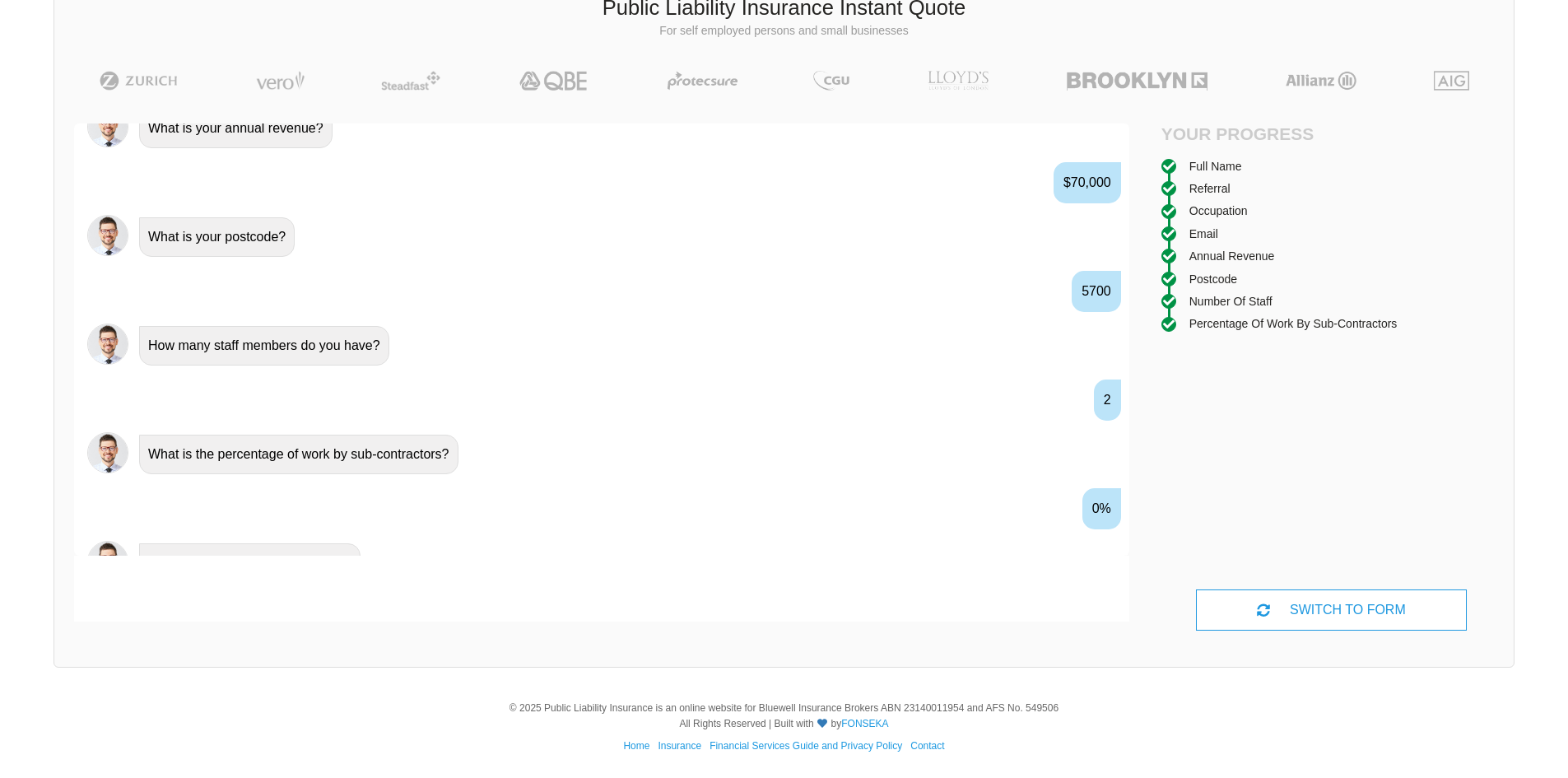
scroll to position [1218, 0]
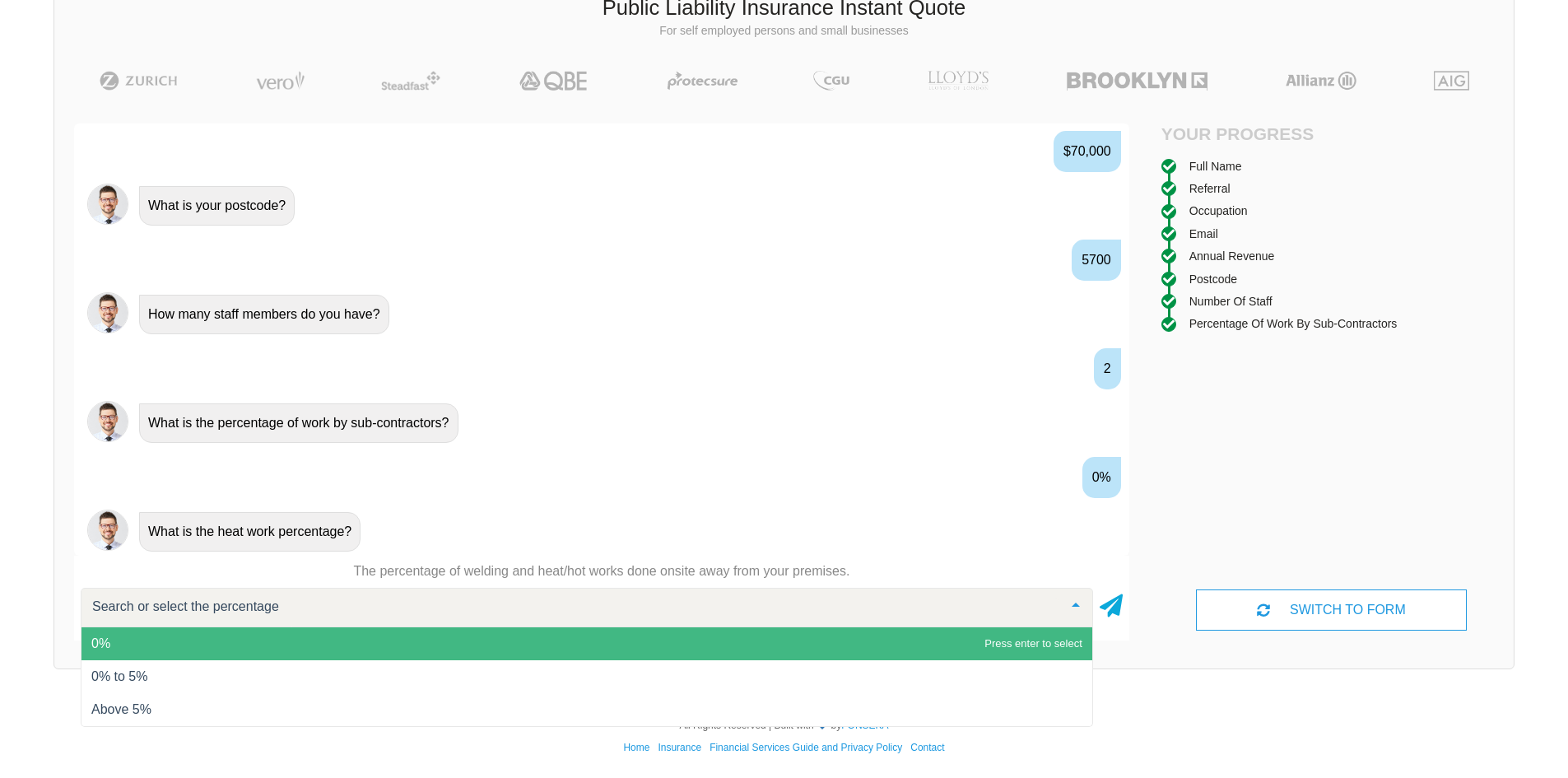
click at [210, 631] on span "0%" at bounding box center [587, 644] width 1010 height 33
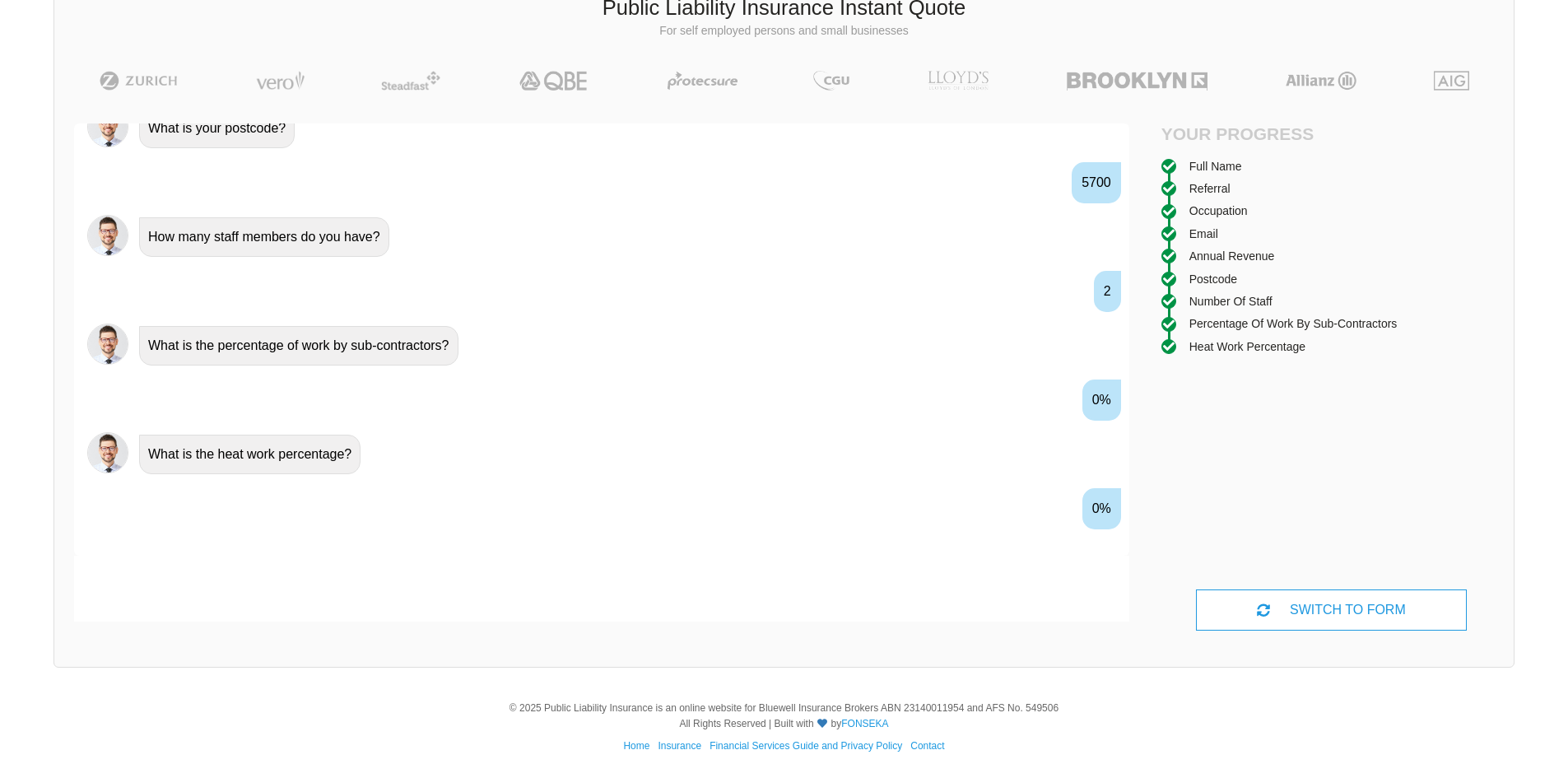
scroll to position [1326, 0]
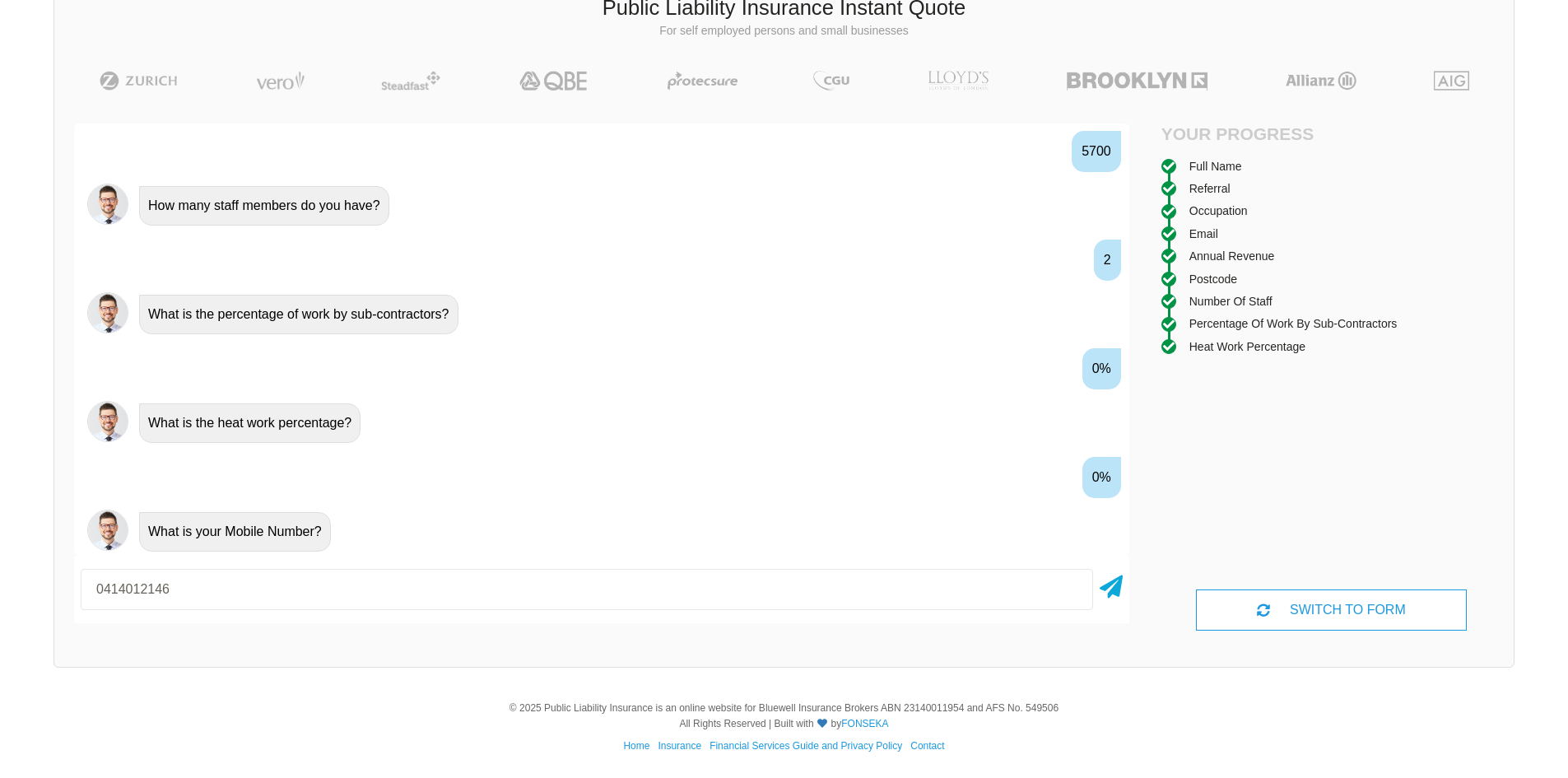
type input "0414012146"
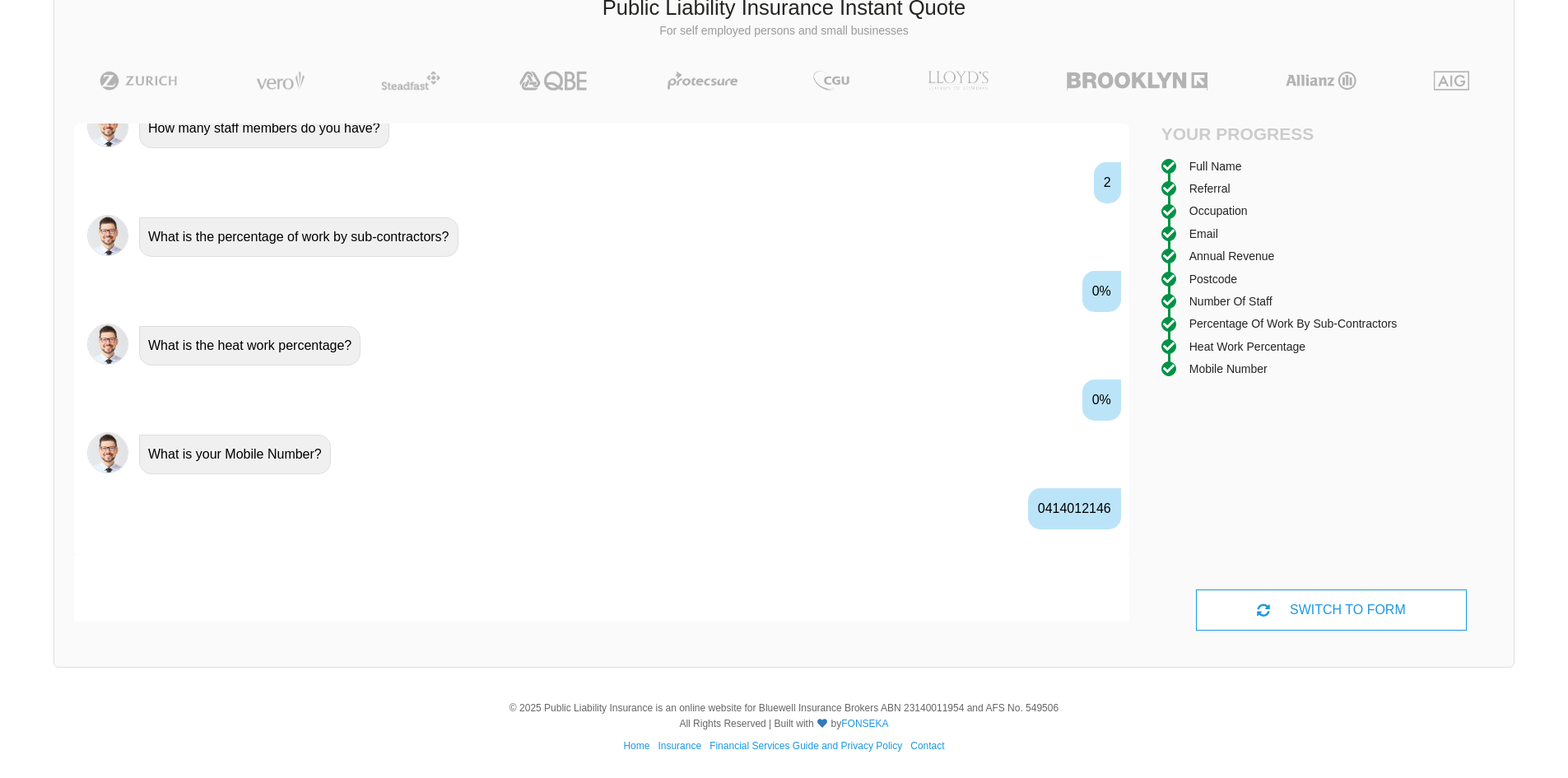
scroll to position [1435, 0]
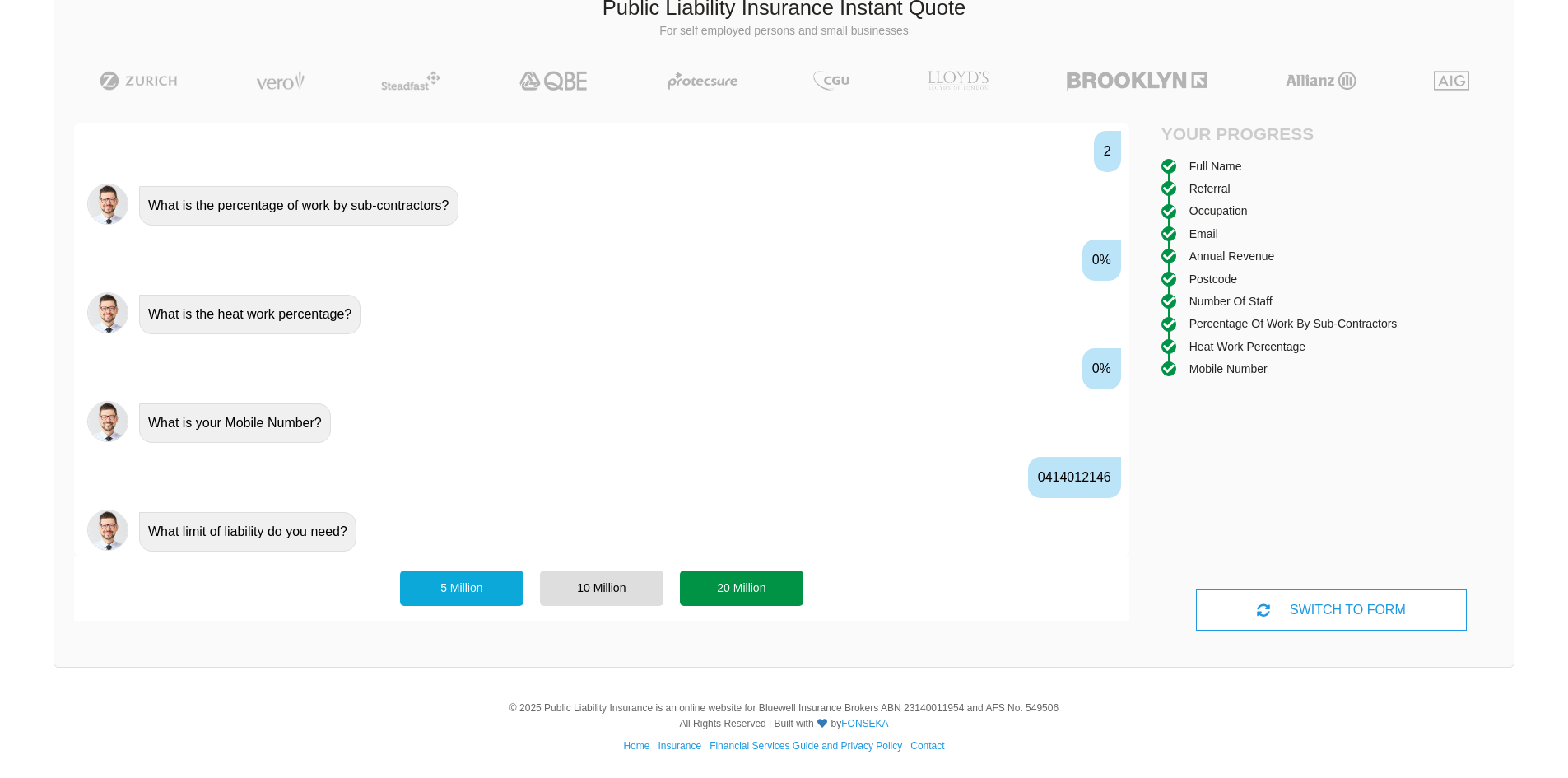
click at [727, 594] on div "20 Million" at bounding box center [742, 588] width 124 height 35
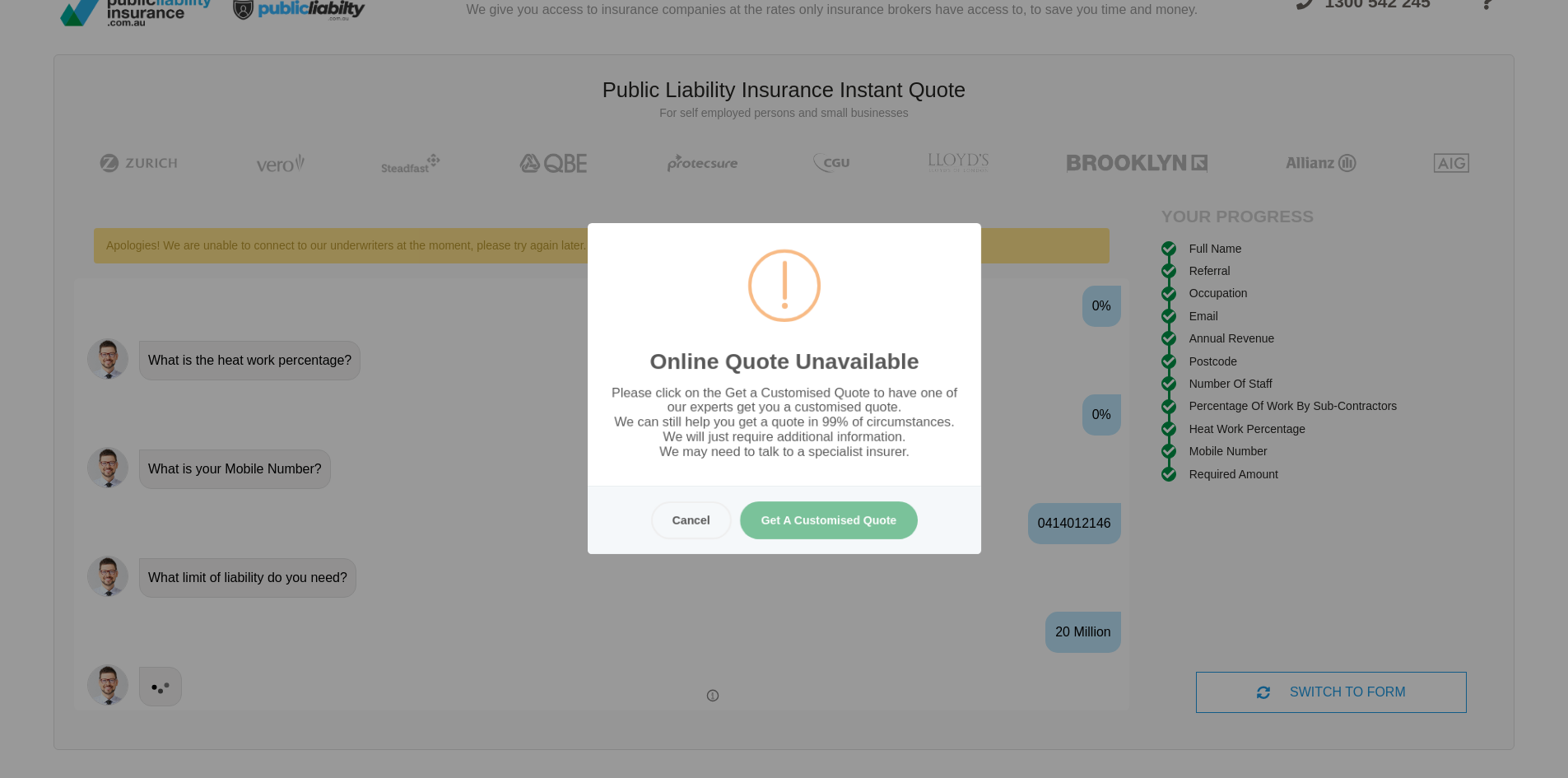
scroll to position [0, 0]
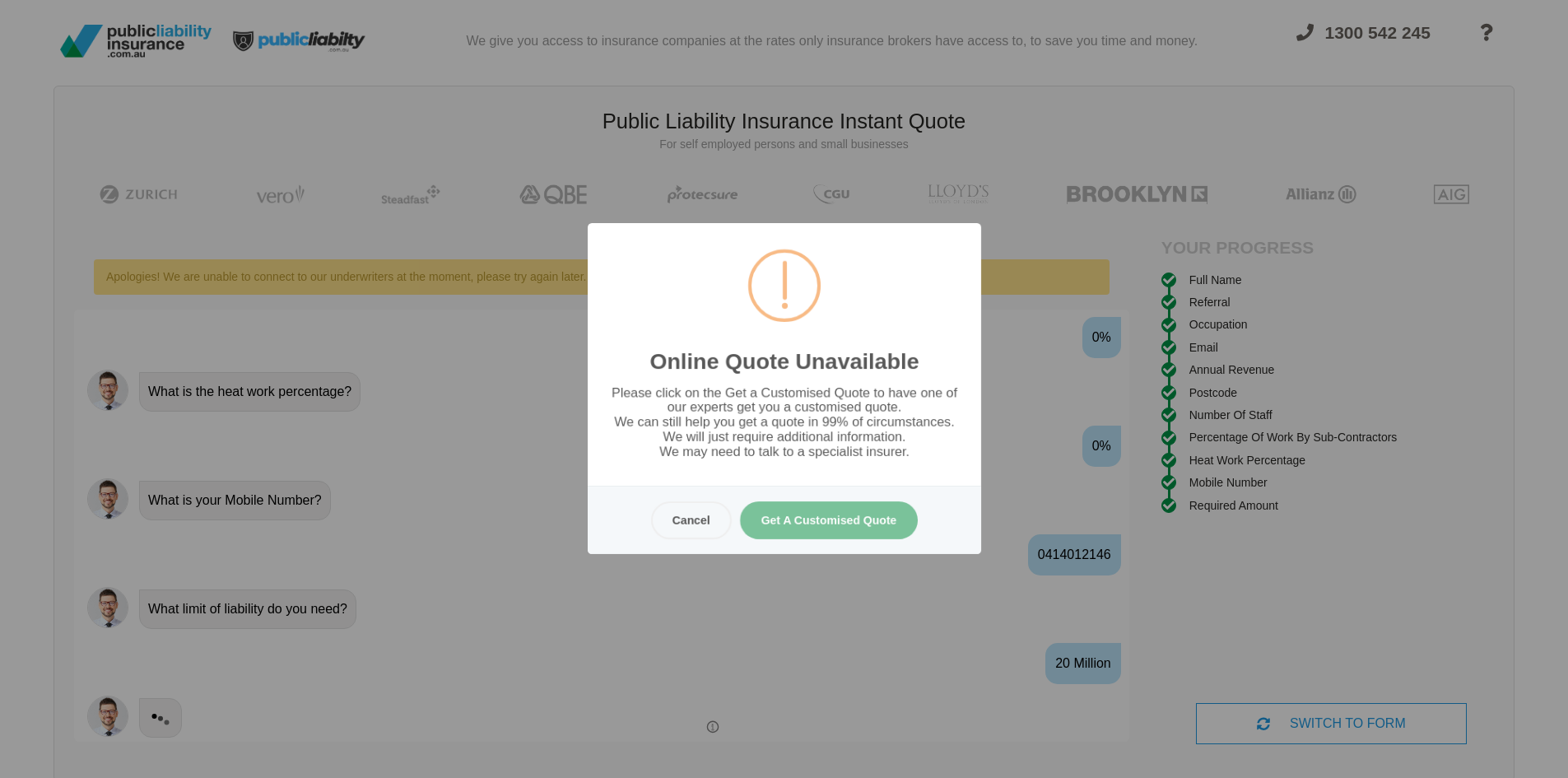
click at [789, 520] on button "Get A Customised Quote" at bounding box center [829, 520] width 178 height 38
